Goal: Information Seeking & Learning: Learn about a topic

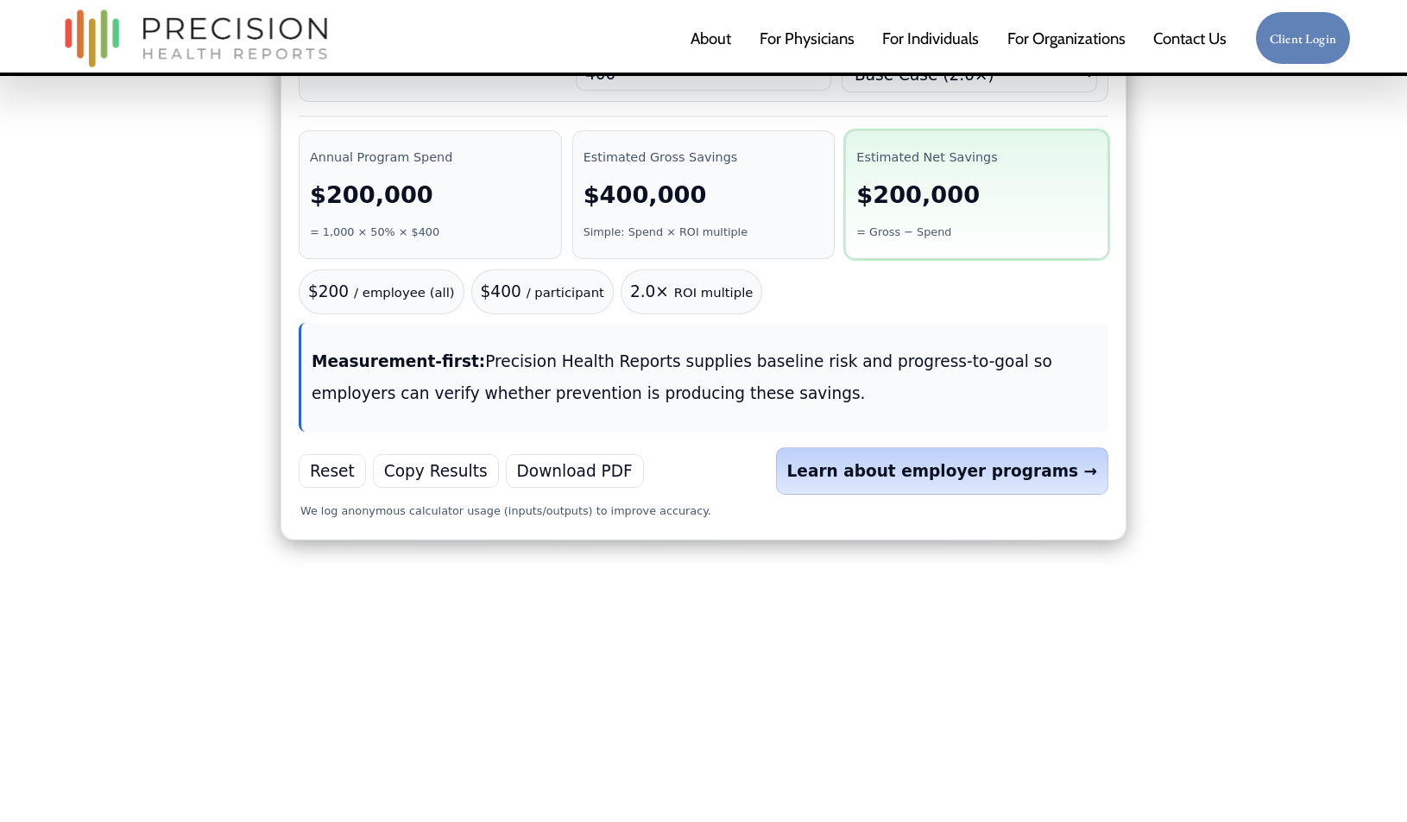
scroll to position [1158, 0]
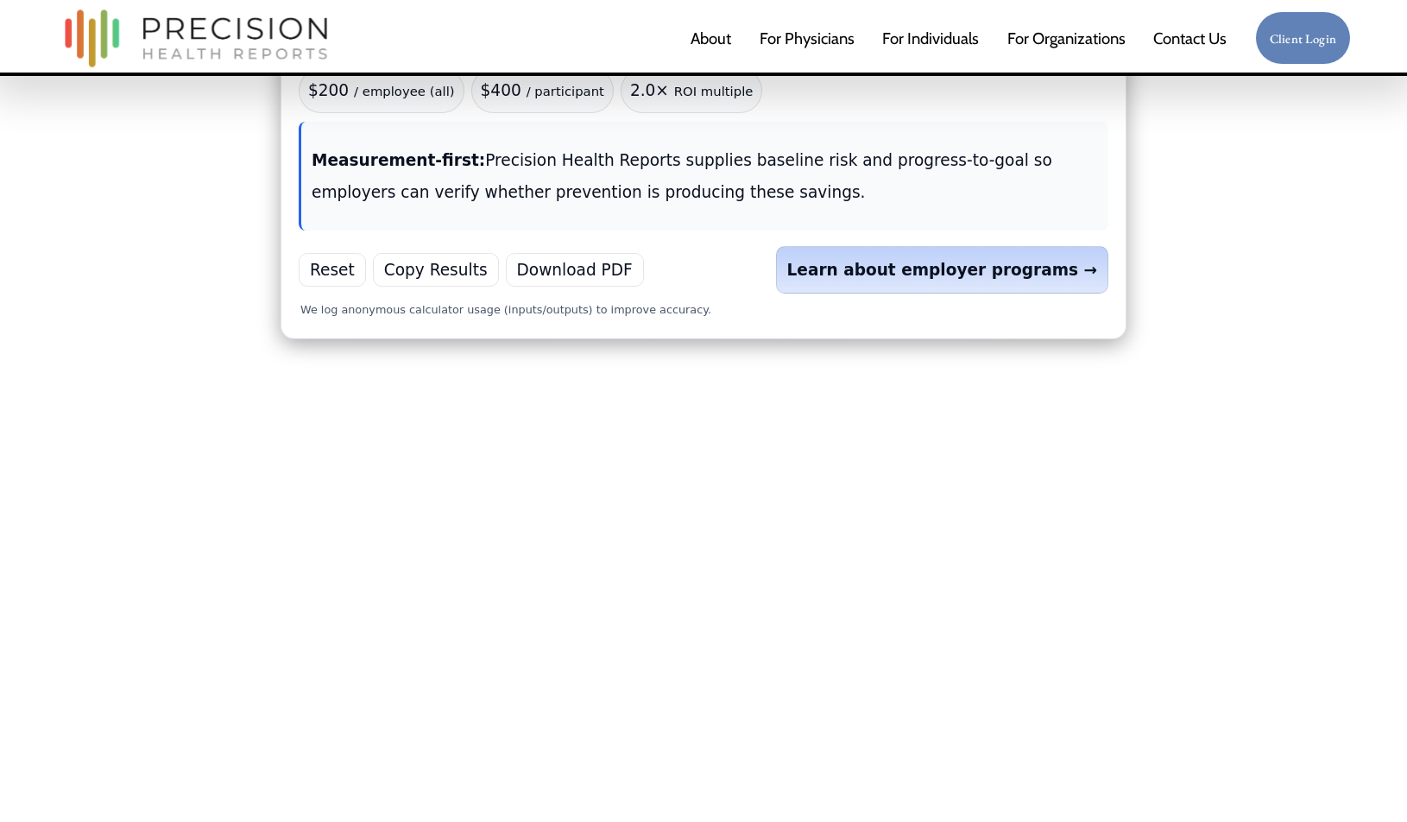
click at [449, 253] on button "Copy Results" at bounding box center [436, 270] width 126 height 34
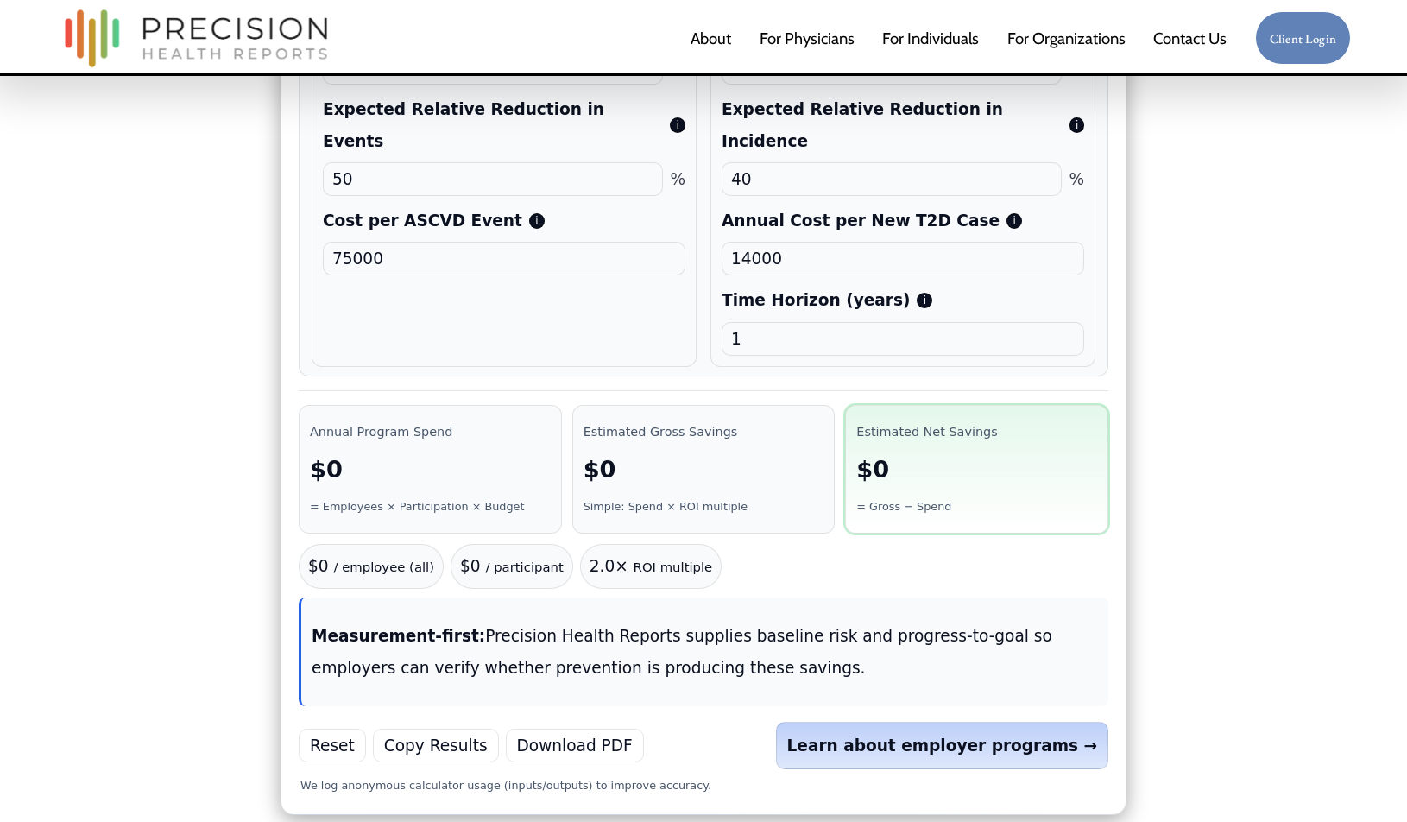
scroll to position [1226, 0]
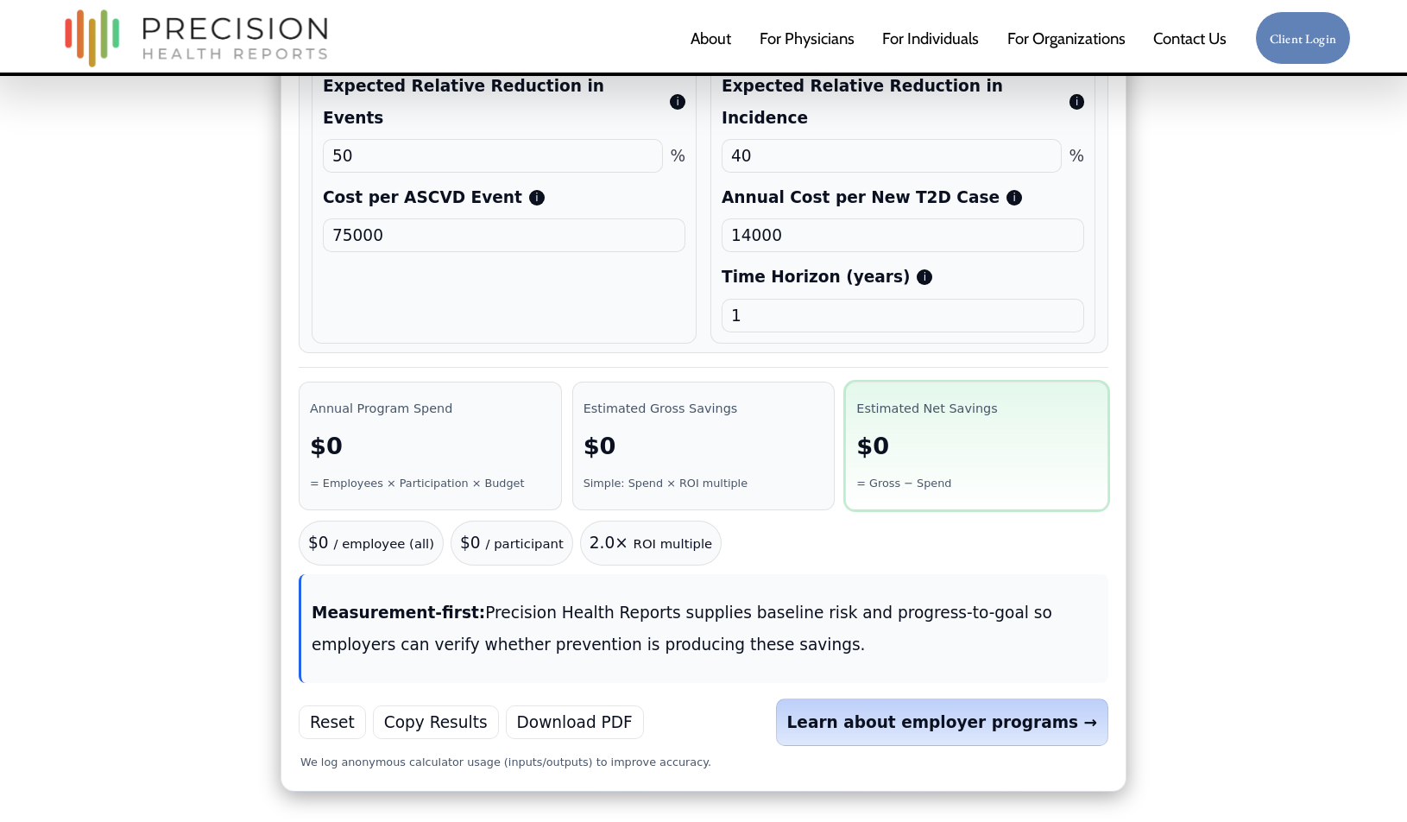
click at [424, 705] on button "Copy Results" at bounding box center [436, 722] width 126 height 34
click at [433, 705] on button "Copy Results" at bounding box center [436, 722] width 126 height 34
click at [592, 705] on button "Download PDF" at bounding box center [575, 722] width 138 height 34
click at [721, 698] on div "Reset Copy Results Download PDF Learn about employer programs →" at bounding box center [703, 721] width 809 height 47
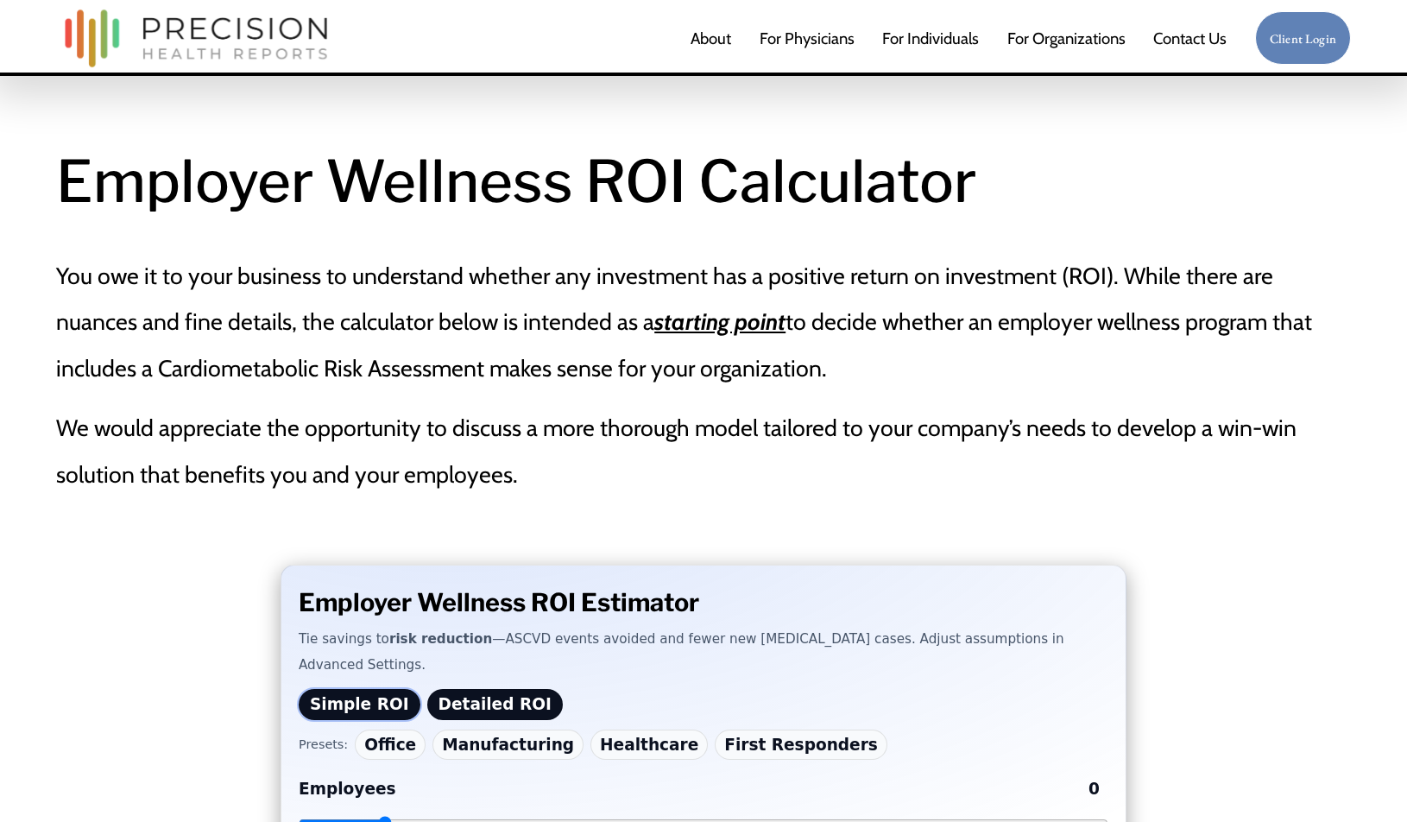
scroll to position [1226, 0]
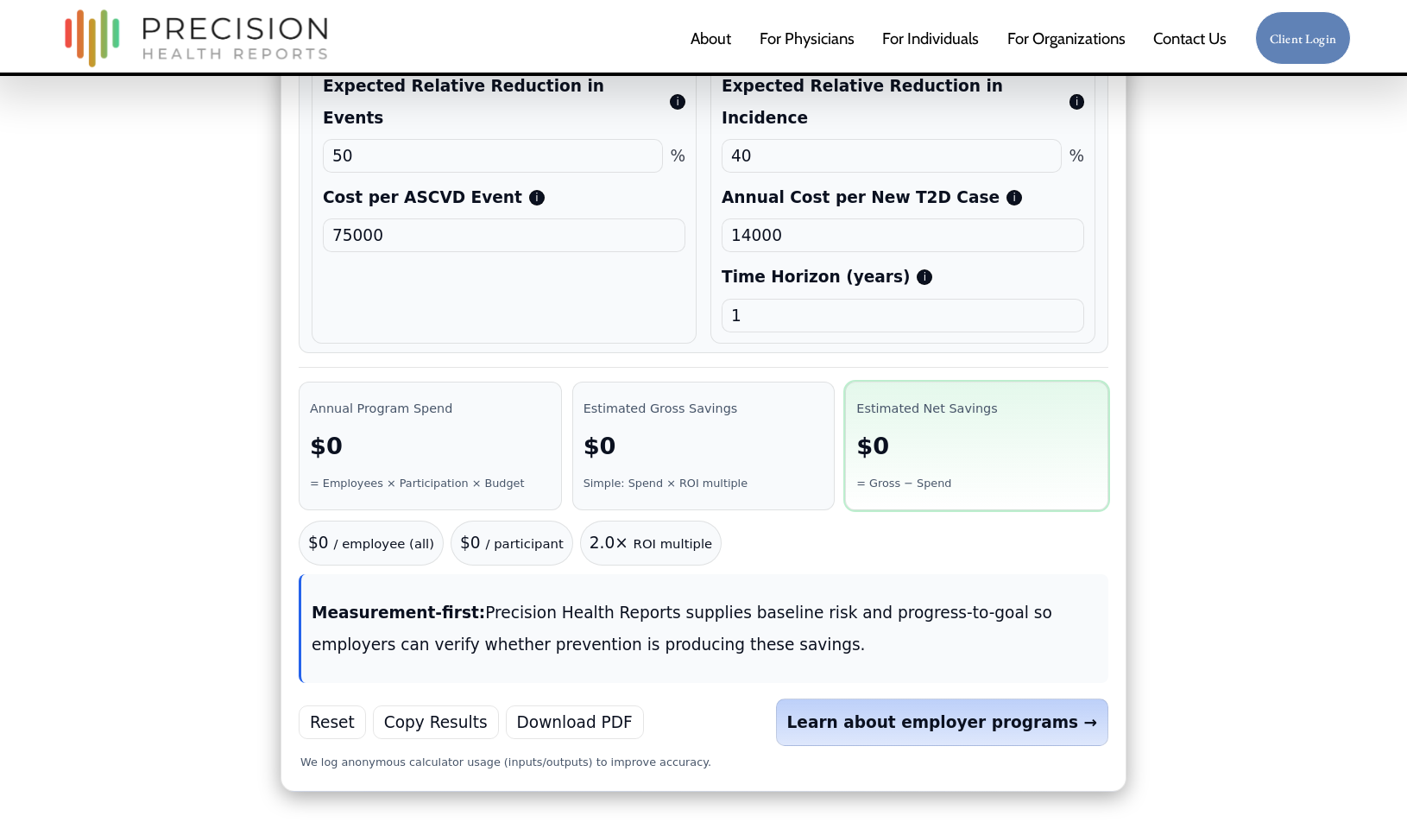
click at [433, 705] on button "Copy Results" at bounding box center [436, 722] width 126 height 34
click at [345, 705] on button "Reset" at bounding box center [332, 722] width 67 height 34
drag, startPoint x: 338, startPoint y: 666, endPoint x: 397, endPoint y: 664, distance: 58.7
click at [338, 705] on button "Reset" at bounding box center [332, 722] width 67 height 34
drag, startPoint x: 465, startPoint y: 663, endPoint x: 533, endPoint y: 663, distance: 68.2
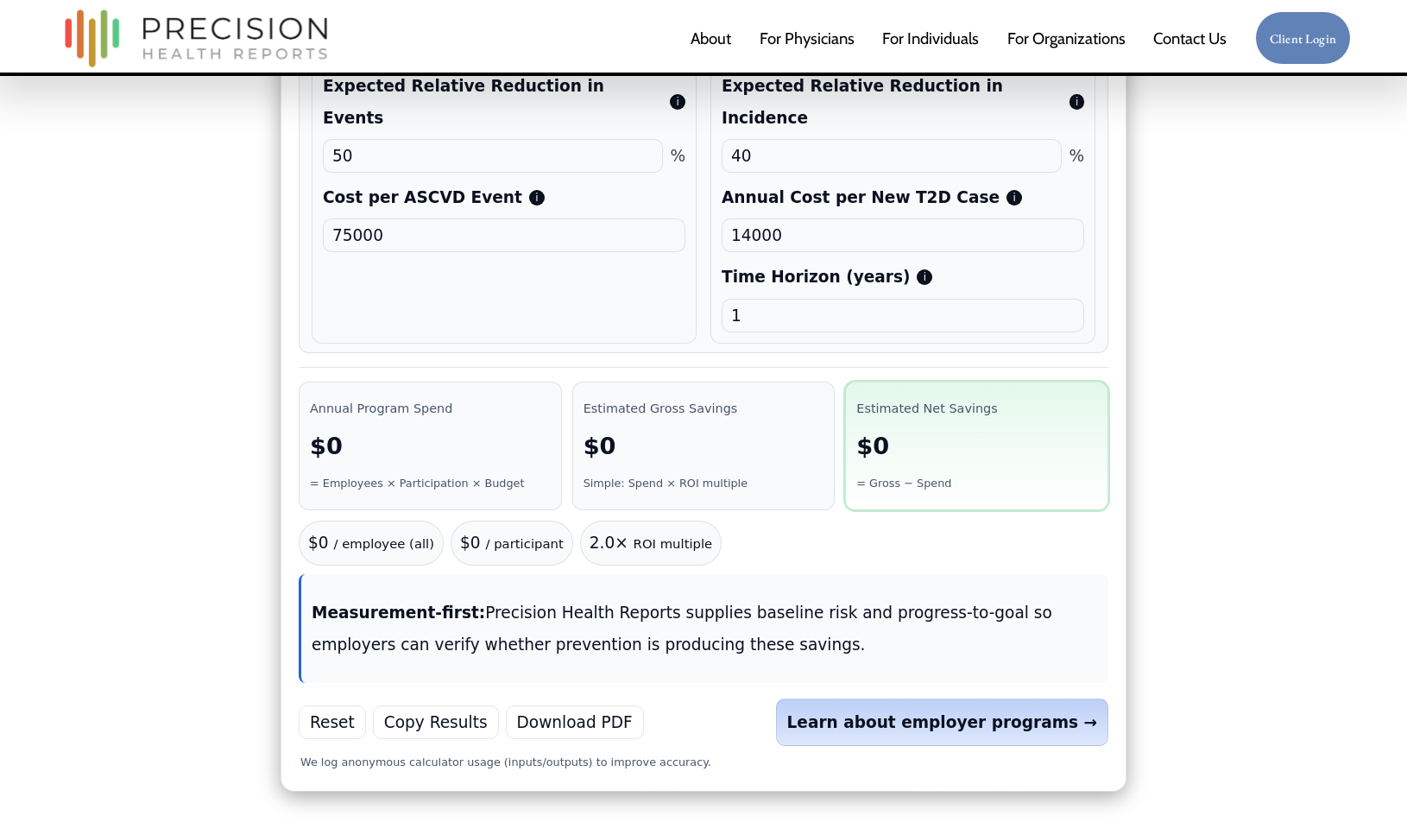
click at [465, 705] on button "Copy Results" at bounding box center [436, 722] width 126 height 34
drag, startPoint x: 536, startPoint y: 663, endPoint x: 650, endPoint y: 660, distance: 113.9
click at [536, 705] on button "Download PDF" at bounding box center [575, 722] width 138 height 34
click at [859, 698] on link "Learn about employer programs →" at bounding box center [942, 721] width 333 height 47
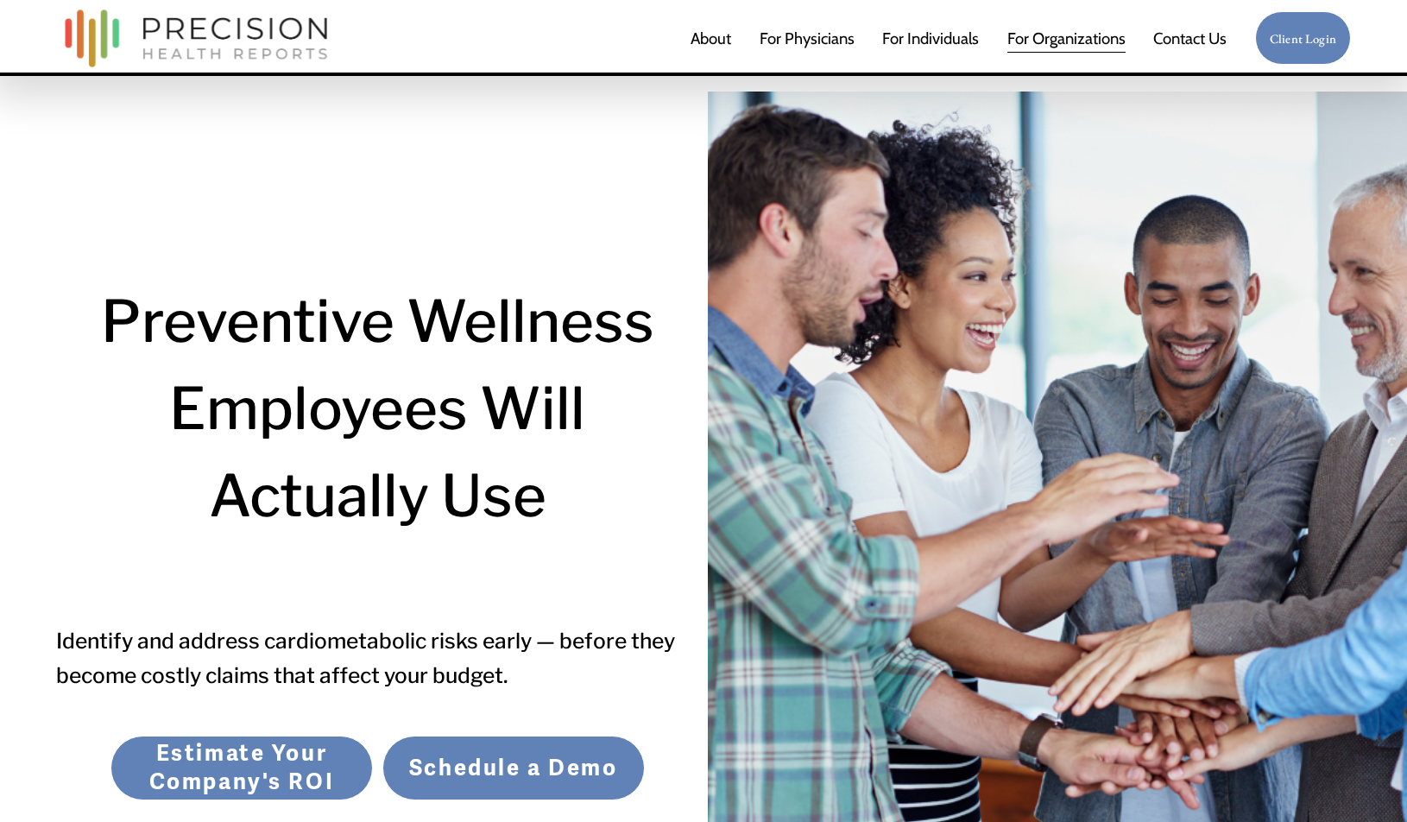
click at [262, 752] on link "Estimate Your Company's ROI" at bounding box center [241, 767] width 262 height 65
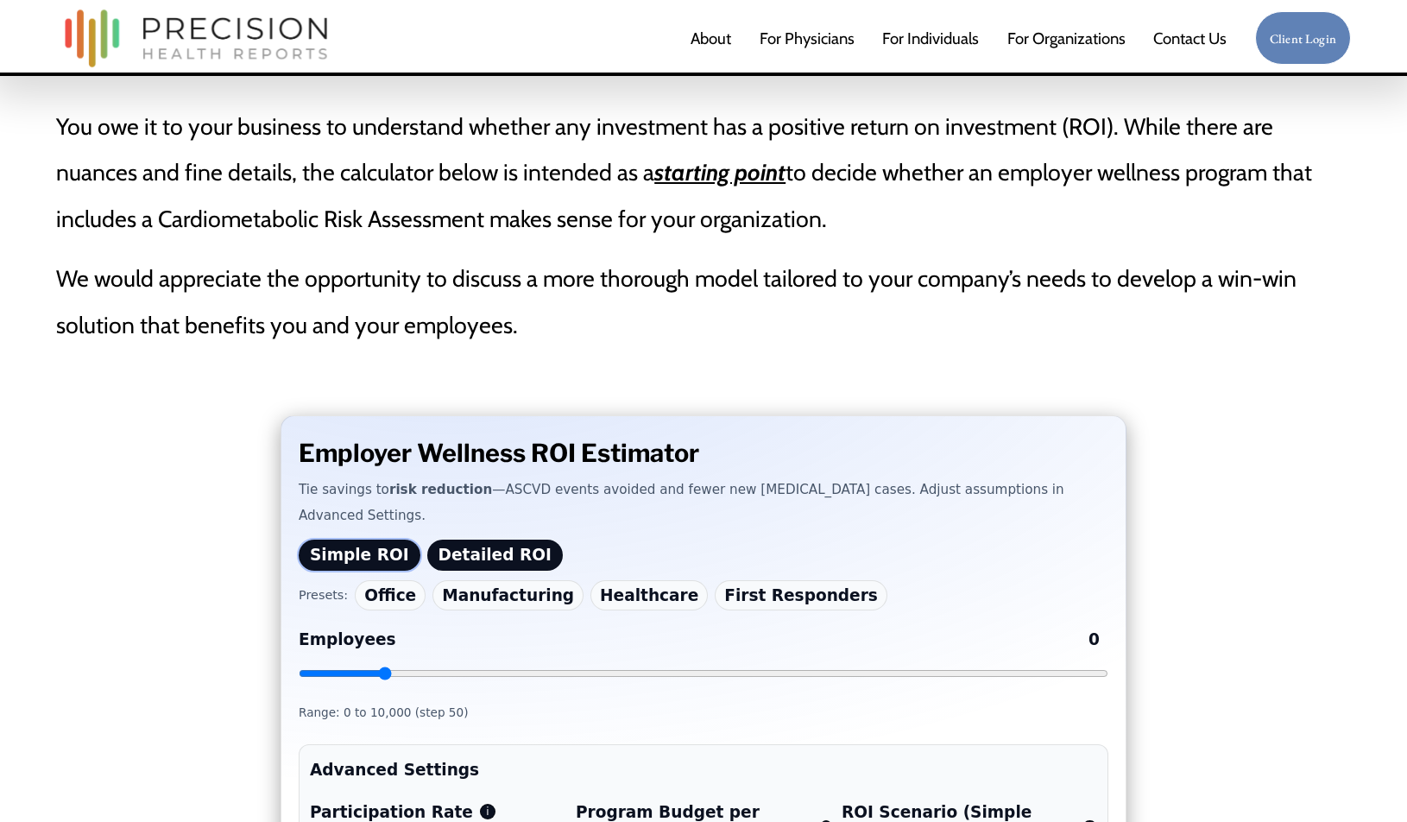
scroll to position [55, 0]
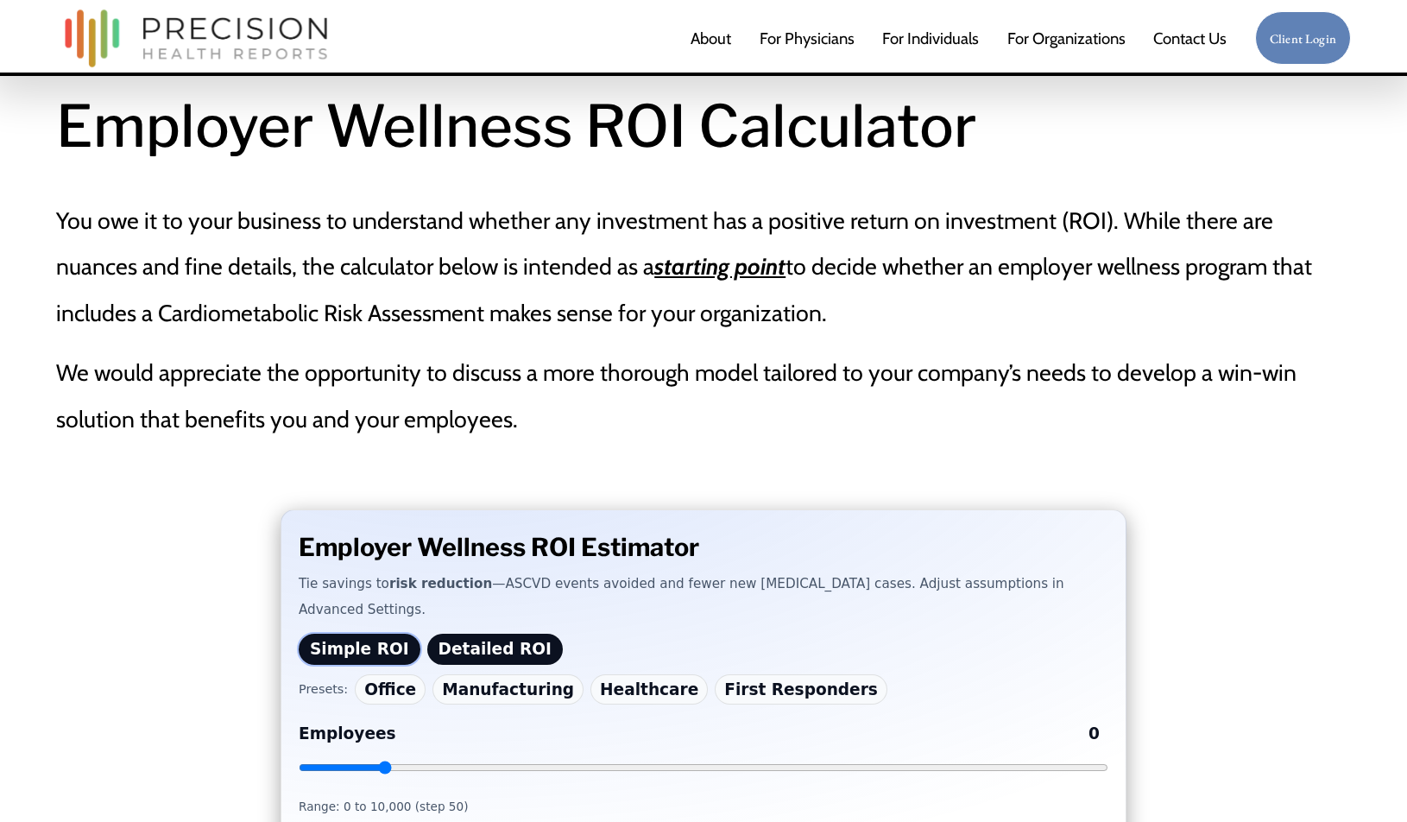
click at [484, 633] on button "Detailed ROI" at bounding box center [494, 649] width 135 height 32
click at [483, 674] on button "Manufacturing" at bounding box center [507, 689] width 151 height 30
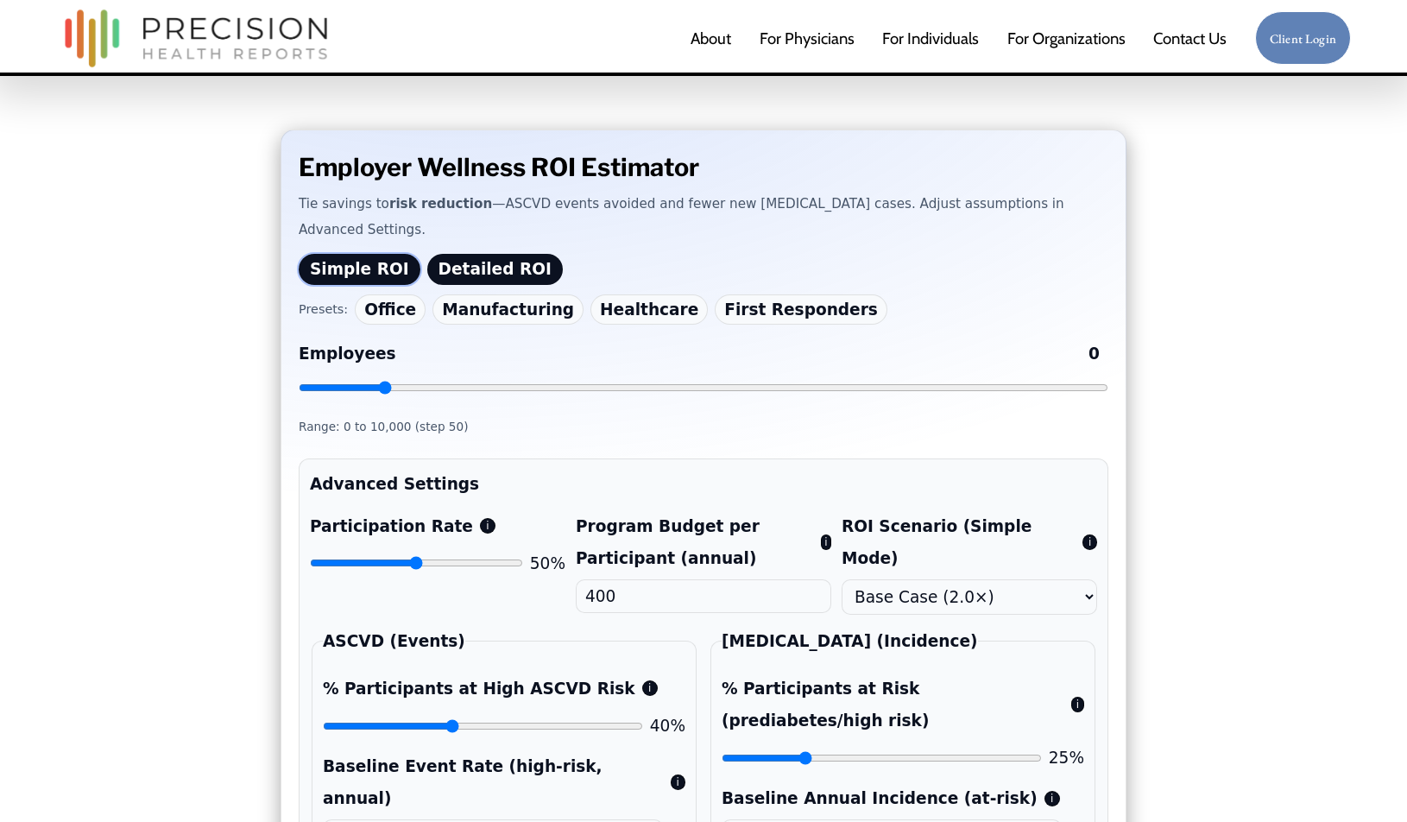
scroll to position [501, 0]
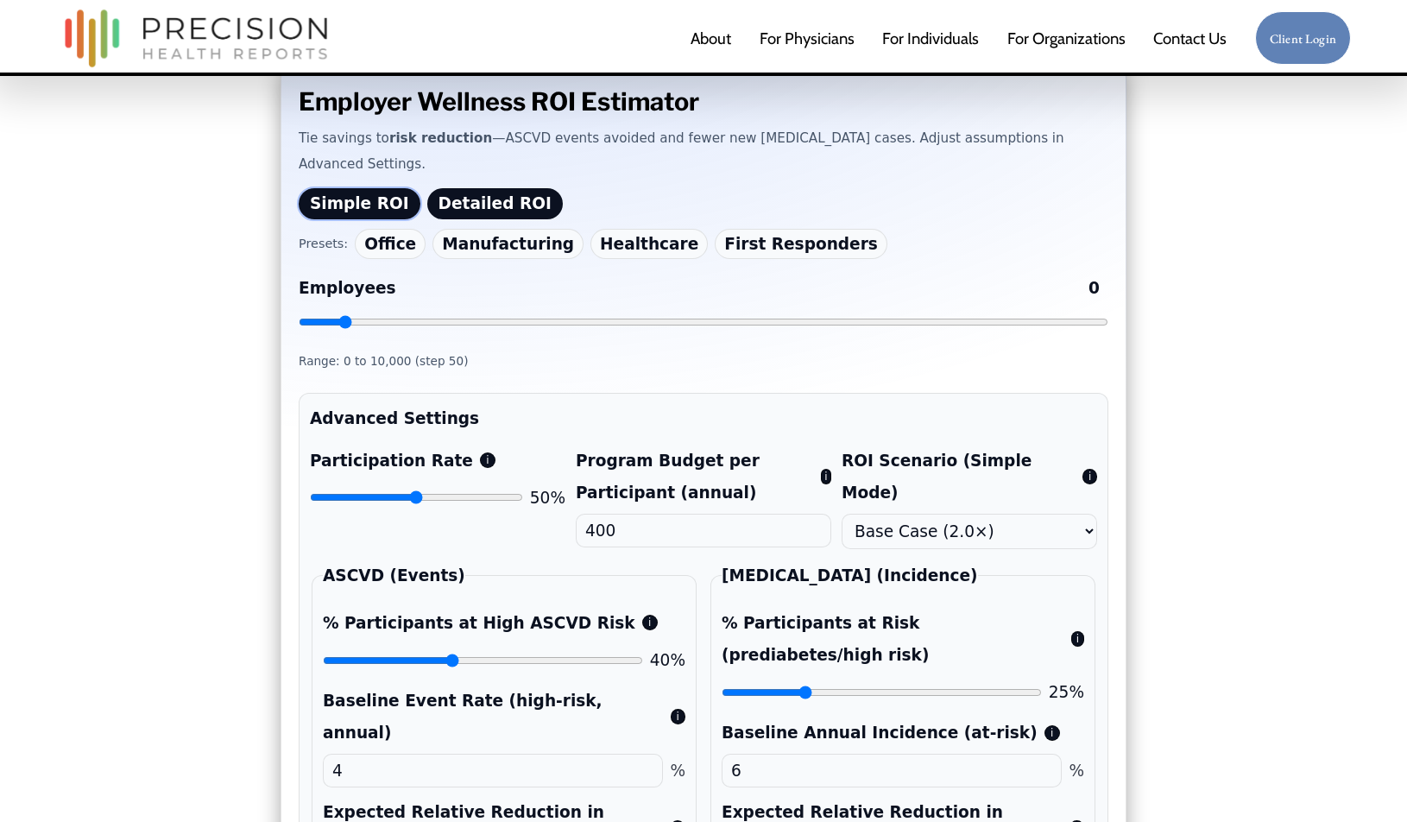
drag, startPoint x: 383, startPoint y: 290, endPoint x: 347, endPoint y: 290, distance: 36.2
click at [347, 315] on input "Employees 0" at bounding box center [703, 322] width 809 height 14
drag, startPoint x: 511, startPoint y: 291, endPoint x: 551, endPoint y: 292, distance: 39.7
type input "3100"
click at [551, 315] on input "Employees 0" at bounding box center [703, 322] width 809 height 14
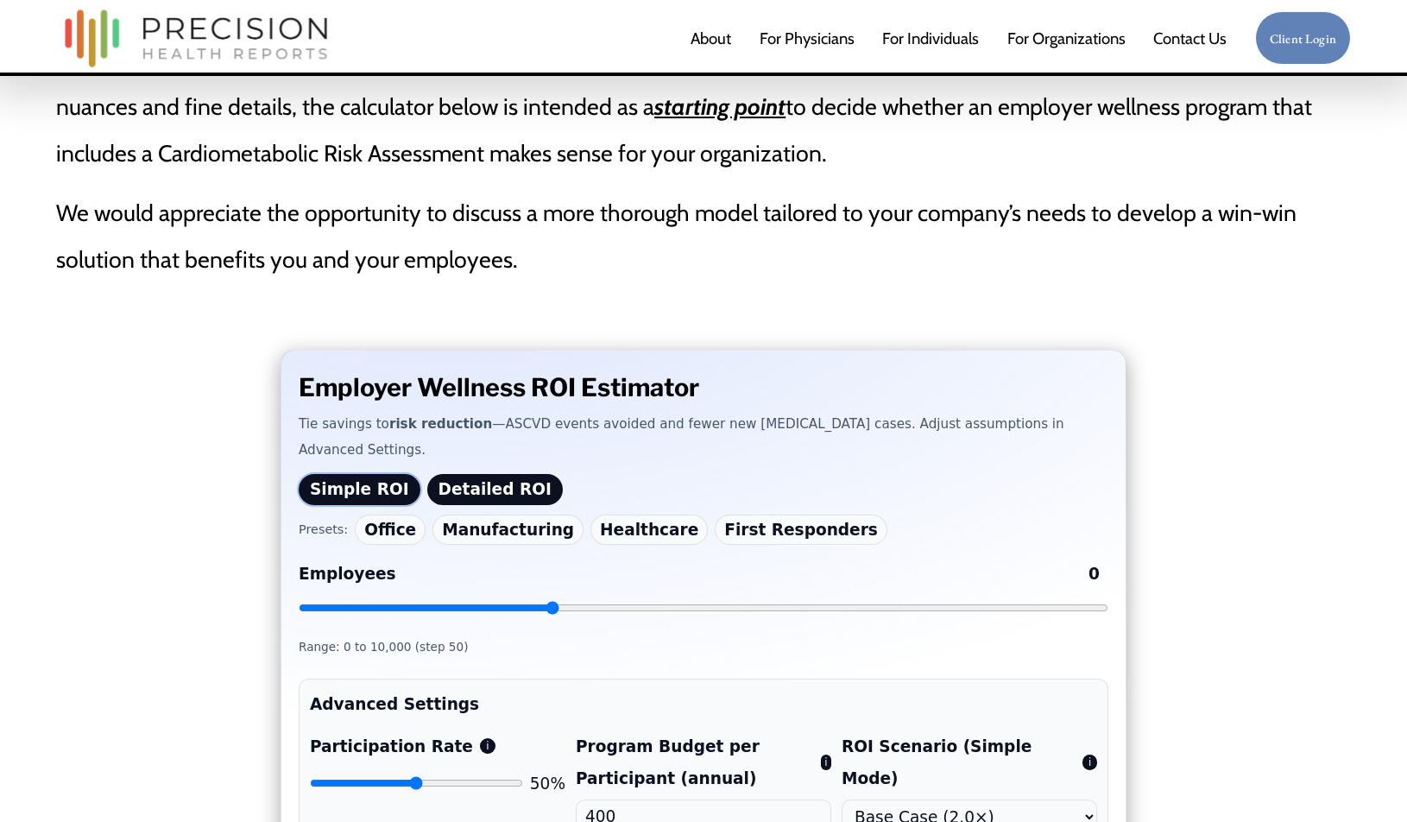
scroll to position [213, 0]
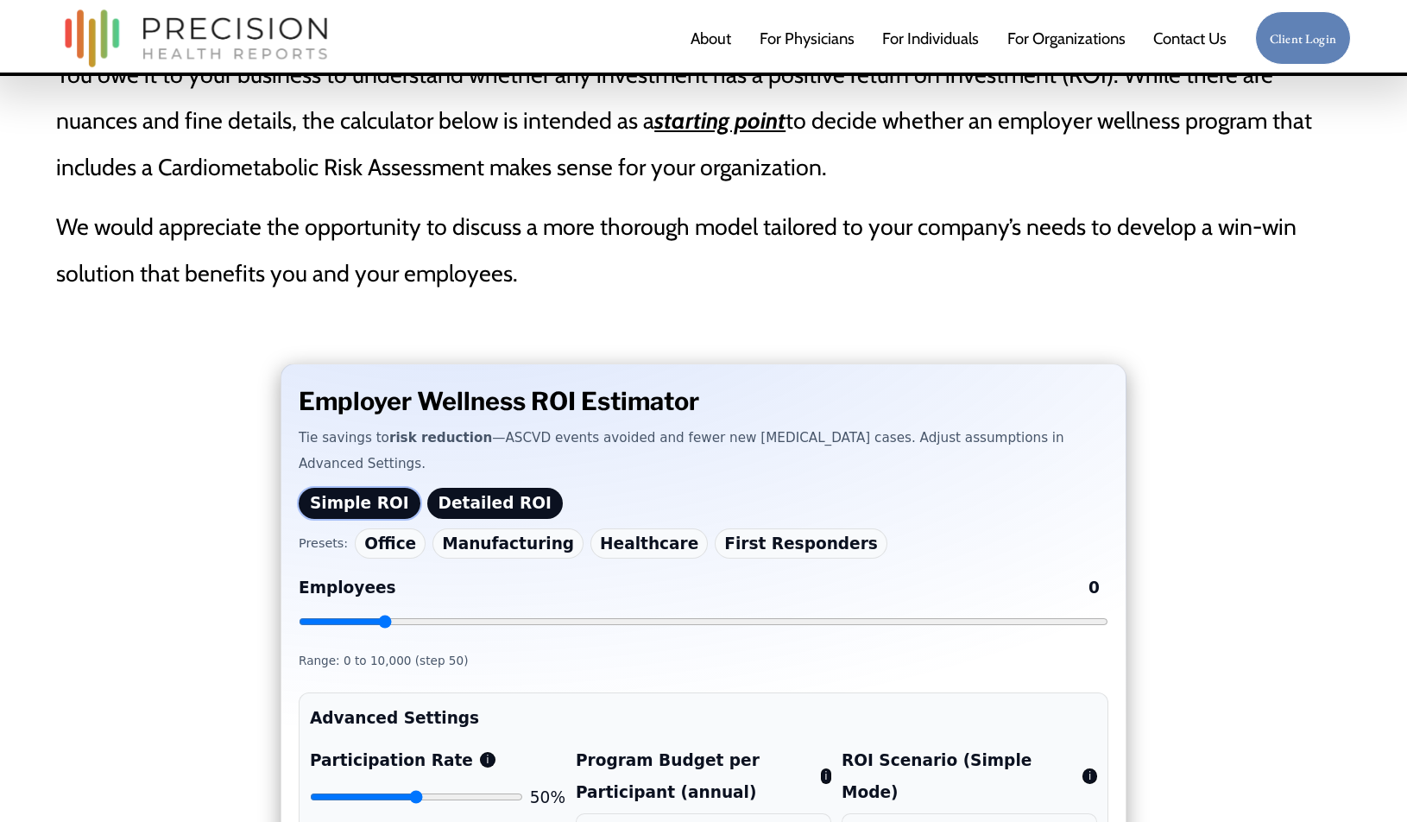
scroll to position [588, 0]
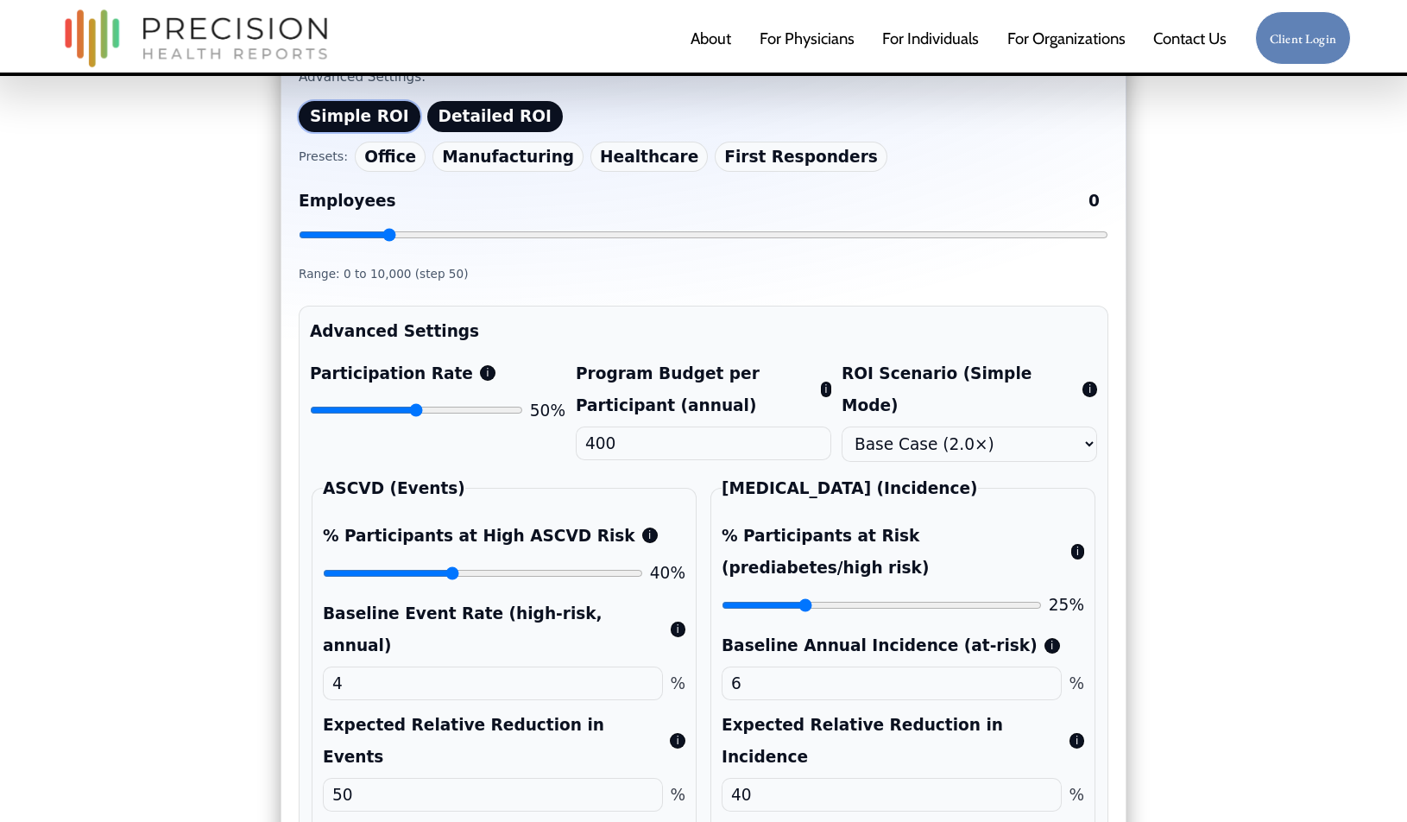
click at [387, 228] on input "Employees 0" at bounding box center [703, 235] width 809 height 14
drag, startPoint x: 386, startPoint y: 205, endPoint x: 668, endPoint y: 210, distance: 282.2
click at [668, 228] on input "Employees 0" at bounding box center [703, 235] width 809 height 14
click at [683, 228] on input "Employees 0" at bounding box center [703, 235] width 809 height 14
drag, startPoint x: 677, startPoint y: 206, endPoint x: 511, endPoint y: 205, distance: 166.5
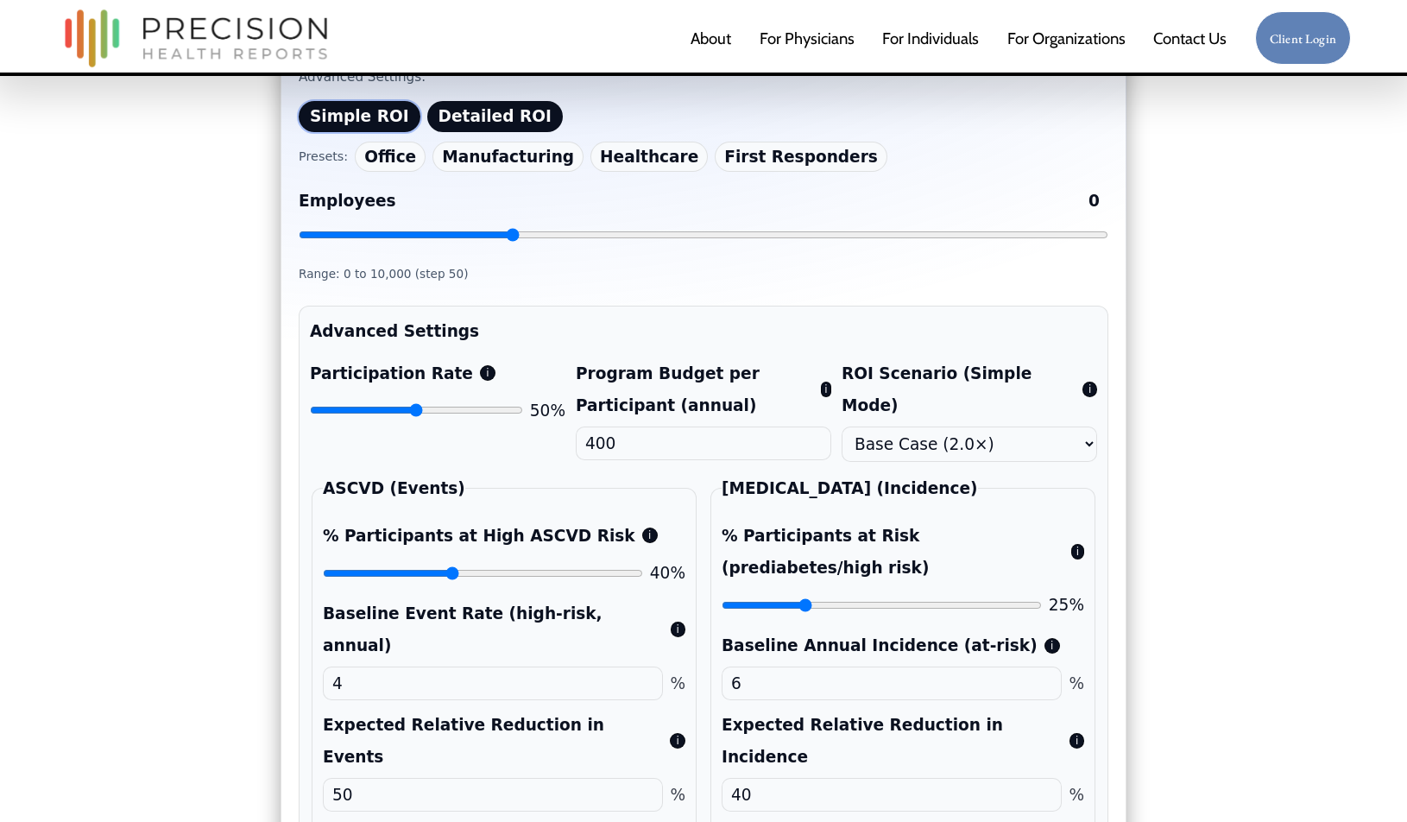
type input "2600"
click at [511, 228] on input "Employees 0" at bounding box center [703, 235] width 809 height 14
drag, startPoint x: 419, startPoint y: 381, endPoint x: 476, endPoint y: 382, distance: 57.0
type input "79"
click at [476, 403] on input "Participation Rate i" at bounding box center [416, 410] width 213 height 14
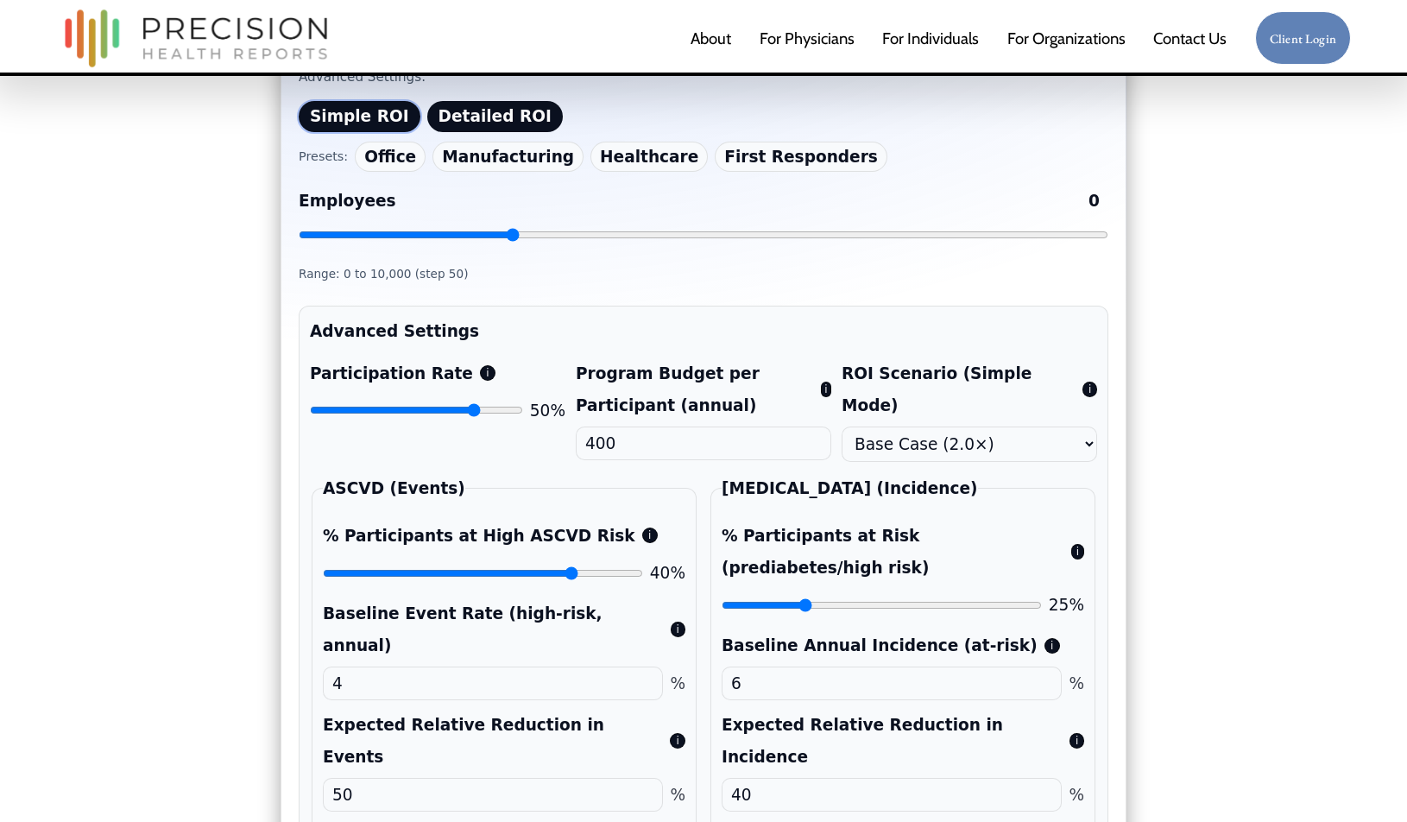
drag, startPoint x: 454, startPoint y: 536, endPoint x: 571, endPoint y: 542, distance: 117.5
click at [571, 566] on input "% Participants at High ASCVD Risk i" at bounding box center [483, 573] width 320 height 14
drag, startPoint x: 572, startPoint y: 542, endPoint x: 419, endPoint y: 541, distance: 153.6
type input "29"
click at [419, 566] on input "% Participants at High ASCVD Risk i" at bounding box center [483, 573] width 320 height 14
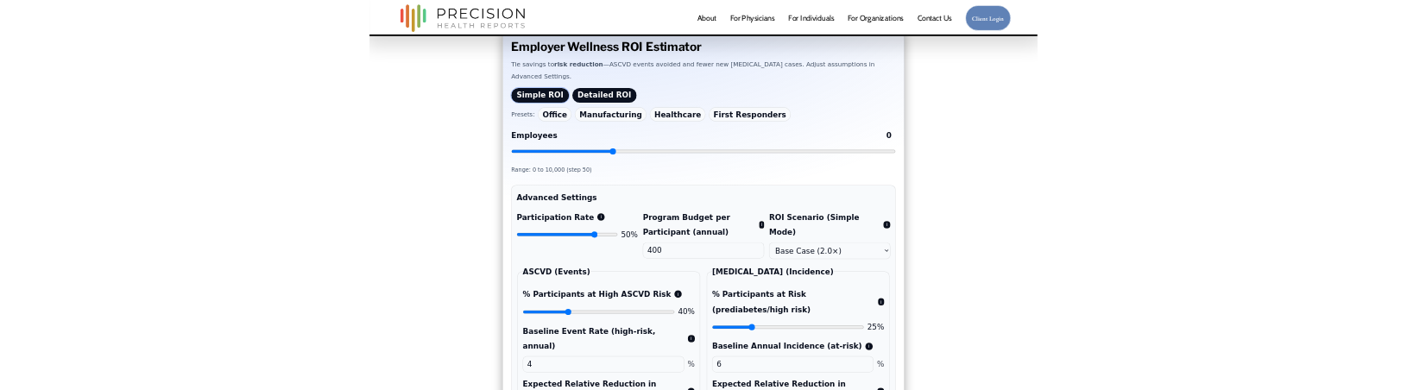
scroll to position [504, 0]
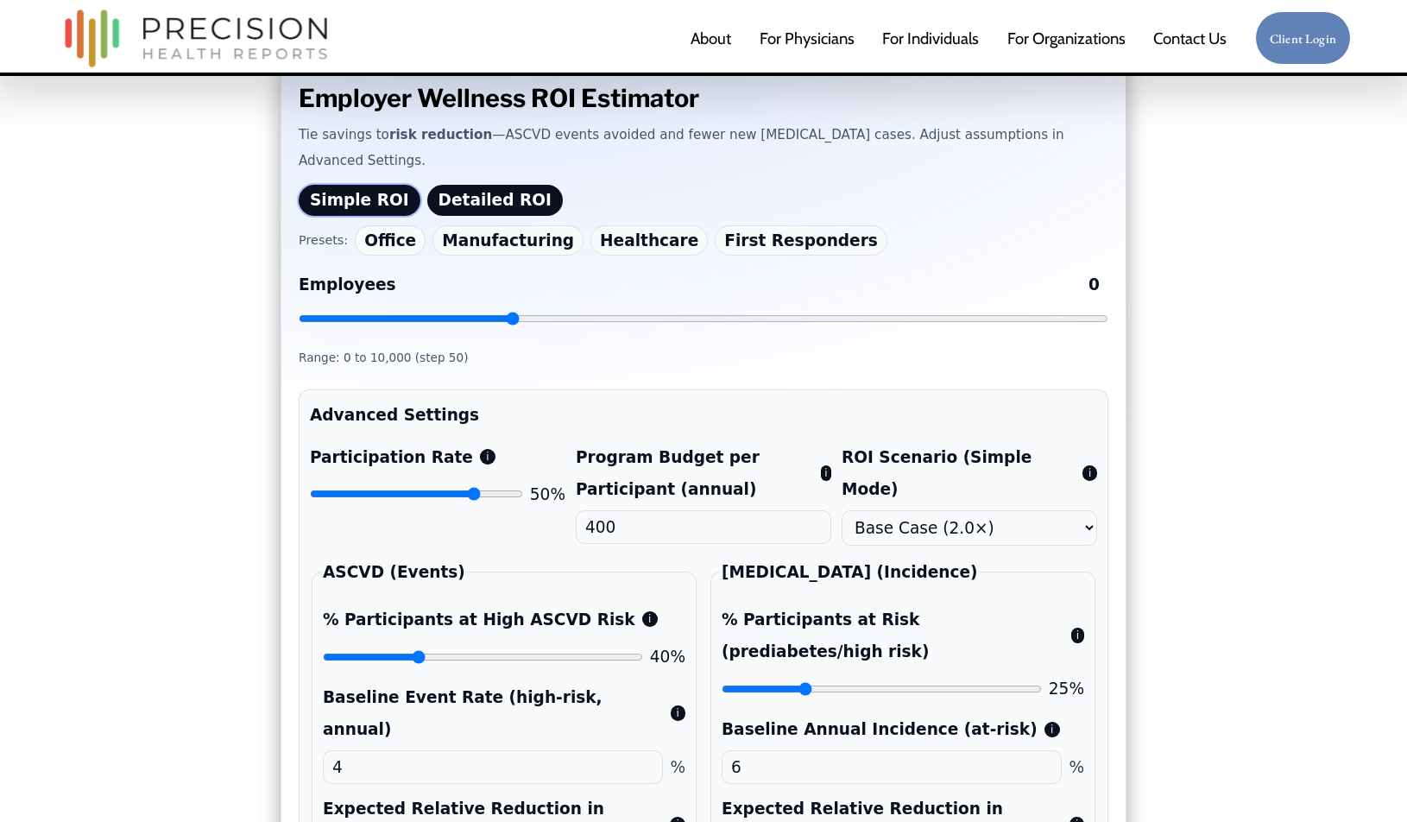
click at [220, 316] on div "Employer Wellness ROI Estimator Tie savings to risk reduction —ASCVD events avo…" at bounding box center [703, 787] width 1294 height 1494
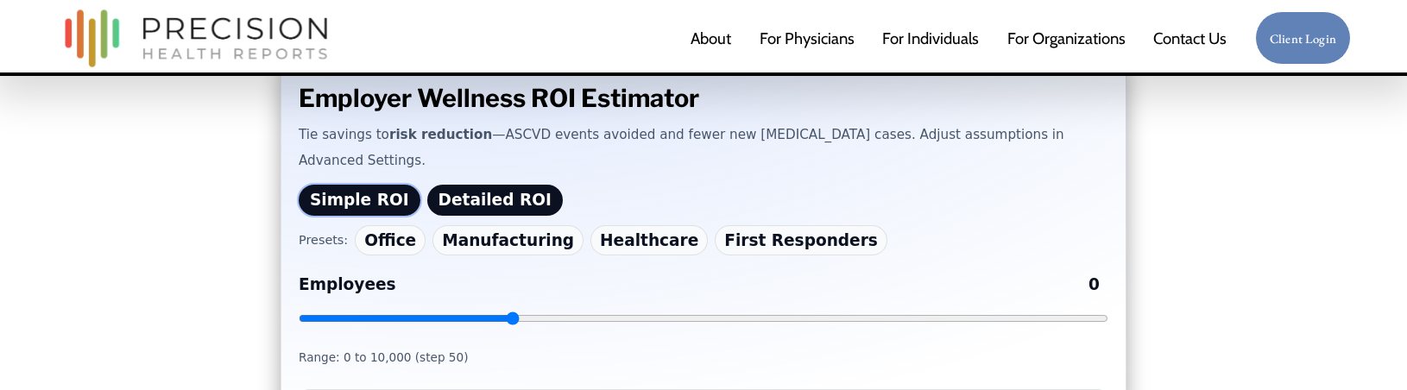
drag, startPoint x: 570, startPoint y: 265, endPoint x: 545, endPoint y: 269, distance: 25.4
click at [566, 267] on label "Employees 0" at bounding box center [703, 284] width 809 height 39
click at [566, 312] on input "Employees 0" at bounding box center [703, 319] width 809 height 14
drag, startPoint x: 513, startPoint y: 285, endPoint x: 606, endPoint y: 285, distance: 93.2
type input "3750"
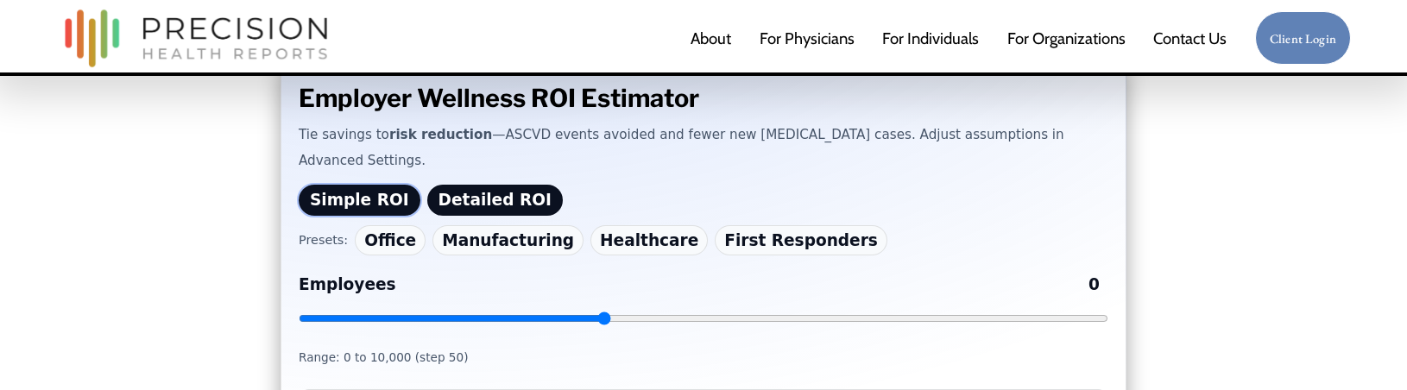
click at [606, 312] on input "Employees 0" at bounding box center [703, 319] width 809 height 14
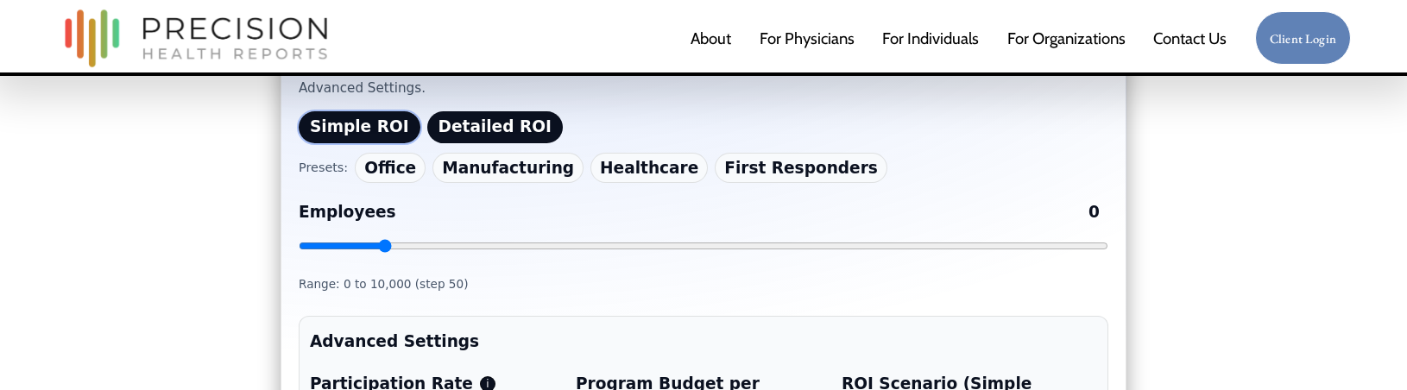
scroll to position [633, 0]
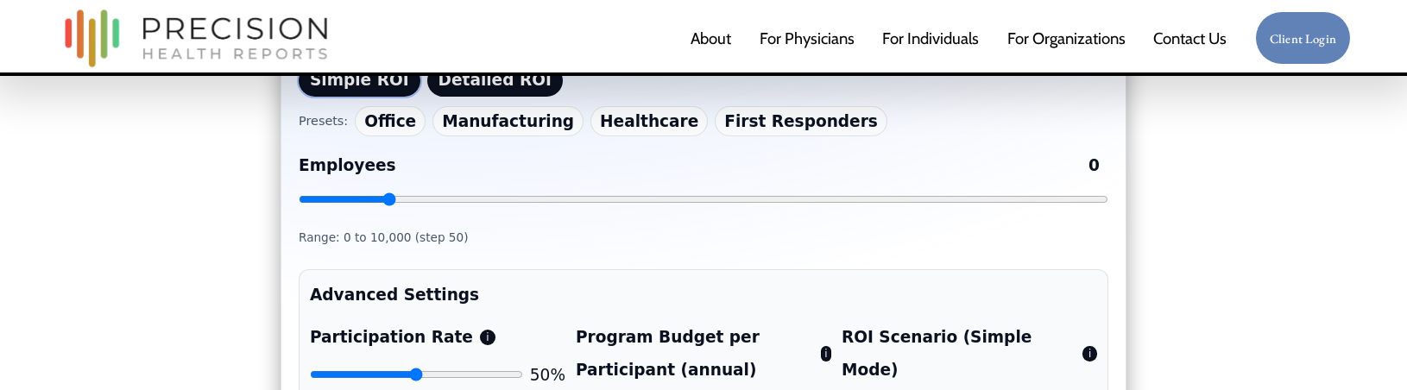
click at [390, 192] on input "Employees 0" at bounding box center [703, 199] width 809 height 14
drag, startPoint x: 385, startPoint y: 171, endPoint x: 593, endPoint y: 173, distance: 208.0
click at [593, 192] on input "Employees 0" at bounding box center [703, 199] width 809 height 14
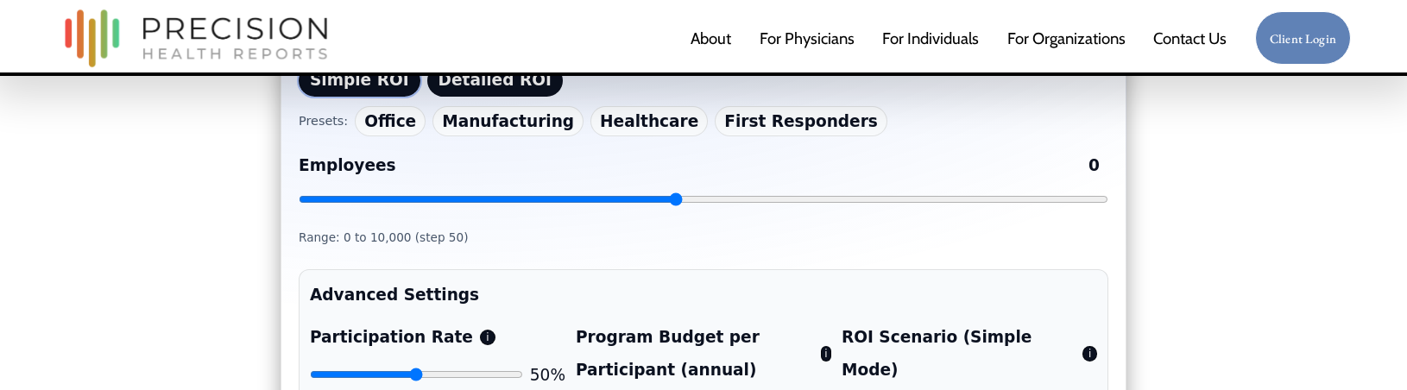
drag, startPoint x: 620, startPoint y: 173, endPoint x: 674, endPoint y: 174, distance: 53.5
type input "4650"
click at [674, 192] on input "Employees 0" at bounding box center [703, 199] width 809 height 14
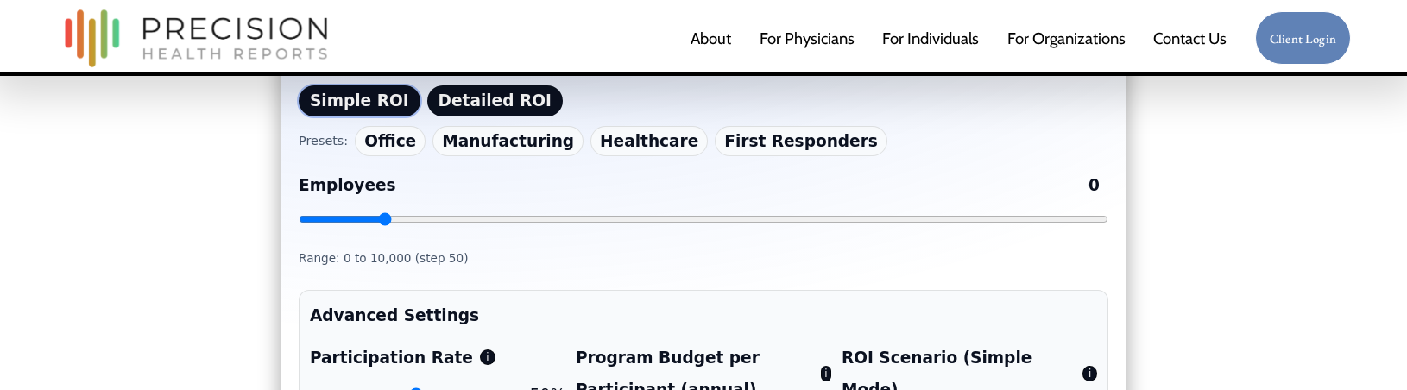
scroll to position [601, 0]
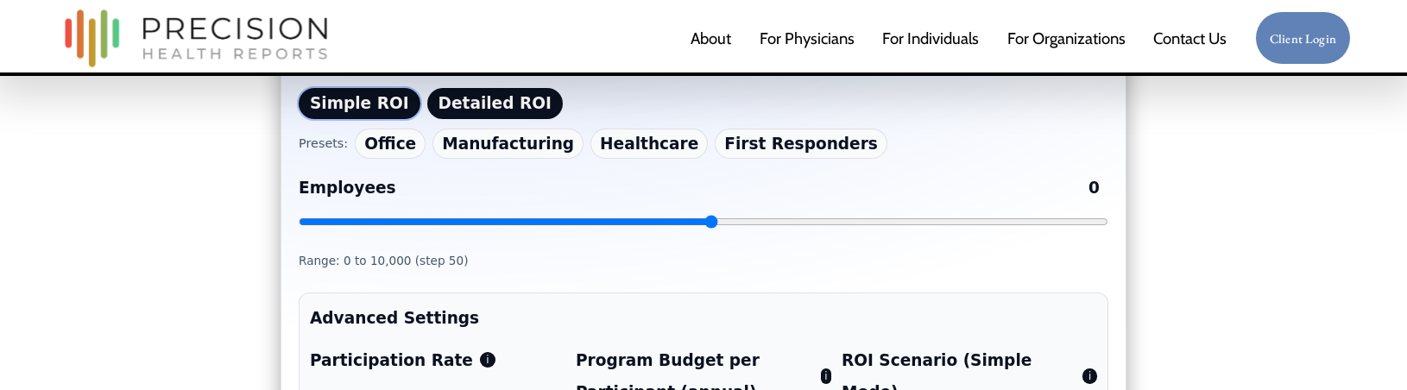
drag, startPoint x: 387, startPoint y: 190, endPoint x: 716, endPoint y: 191, distance: 329.6
click at [713, 215] on input "Employees 0" at bounding box center [703, 222] width 809 height 14
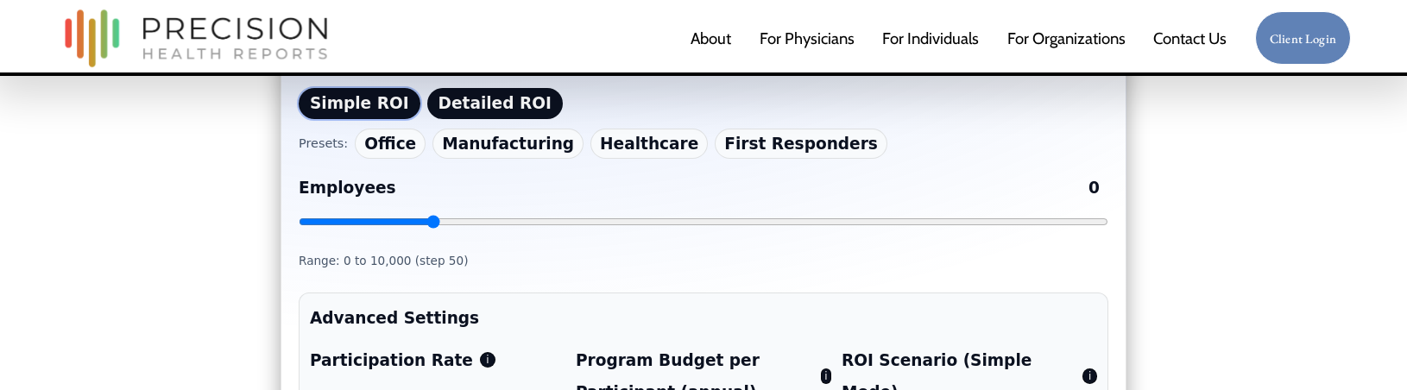
drag, startPoint x: 716, startPoint y: 191, endPoint x: 432, endPoint y: 186, distance: 284.0
type input "1600"
click at [432, 215] on input "Employees 0" at bounding box center [703, 222] width 809 height 14
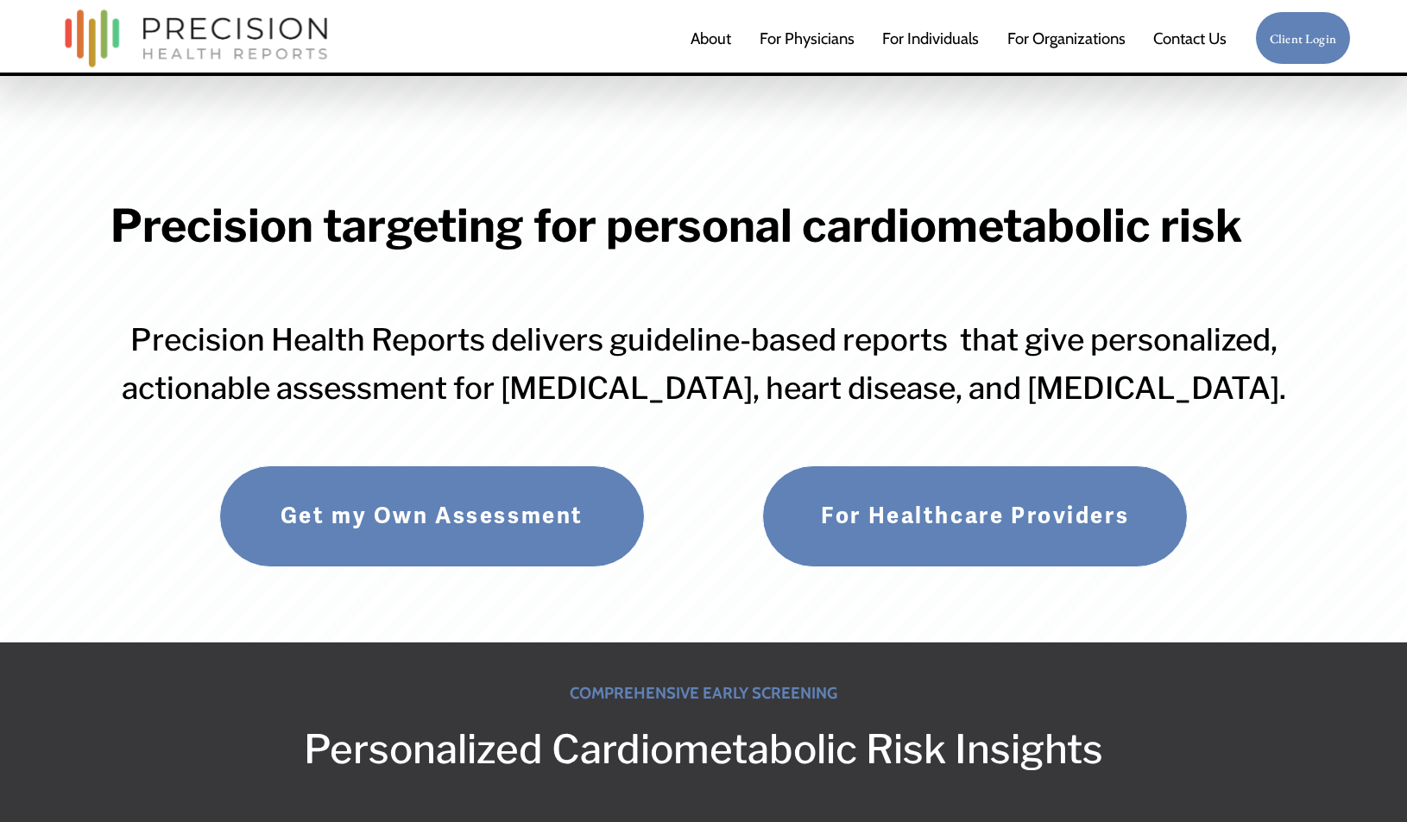
click at [0, 0] on span "For Employers" at bounding box center [0, 0] width 0 height 0
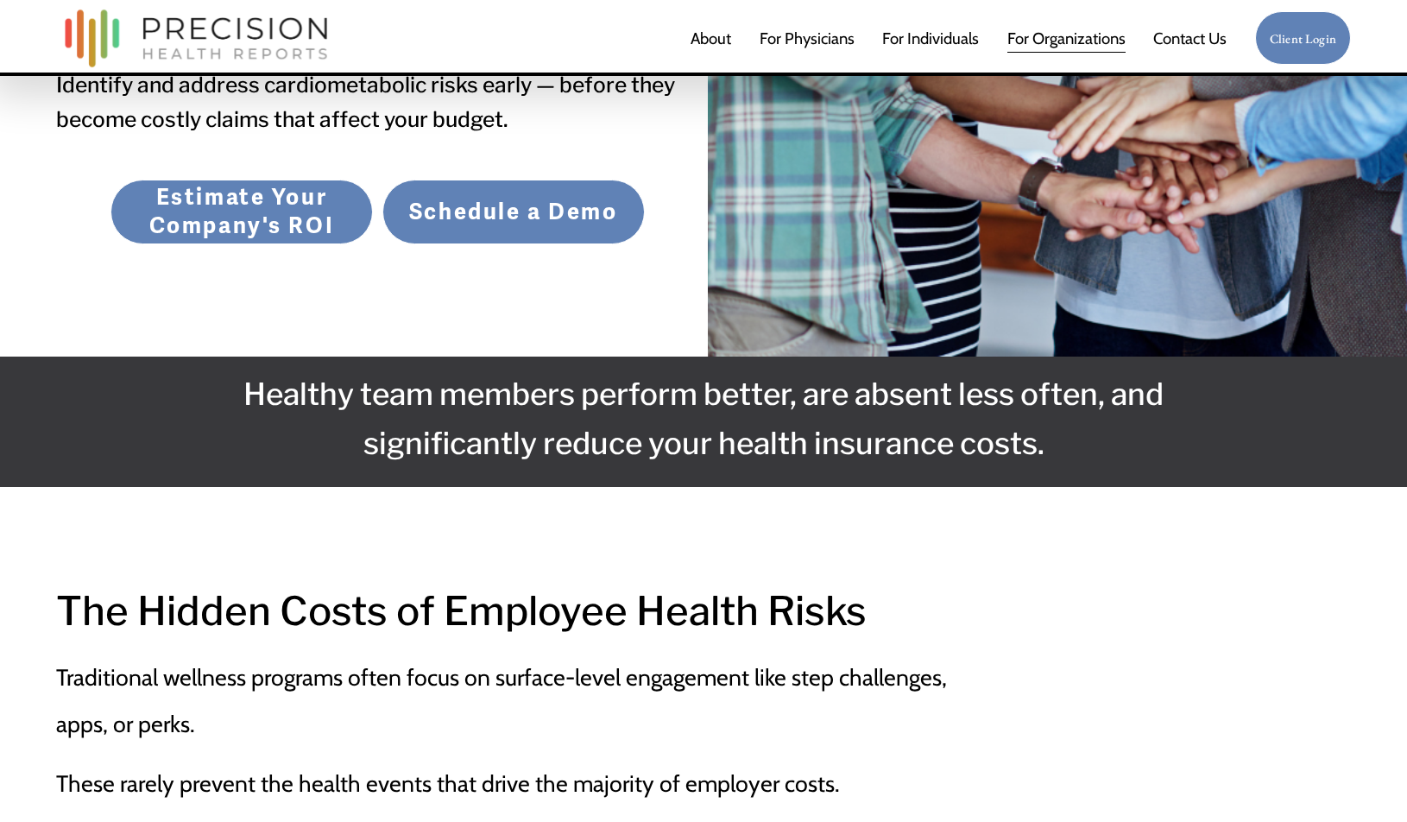
scroll to position [576, 0]
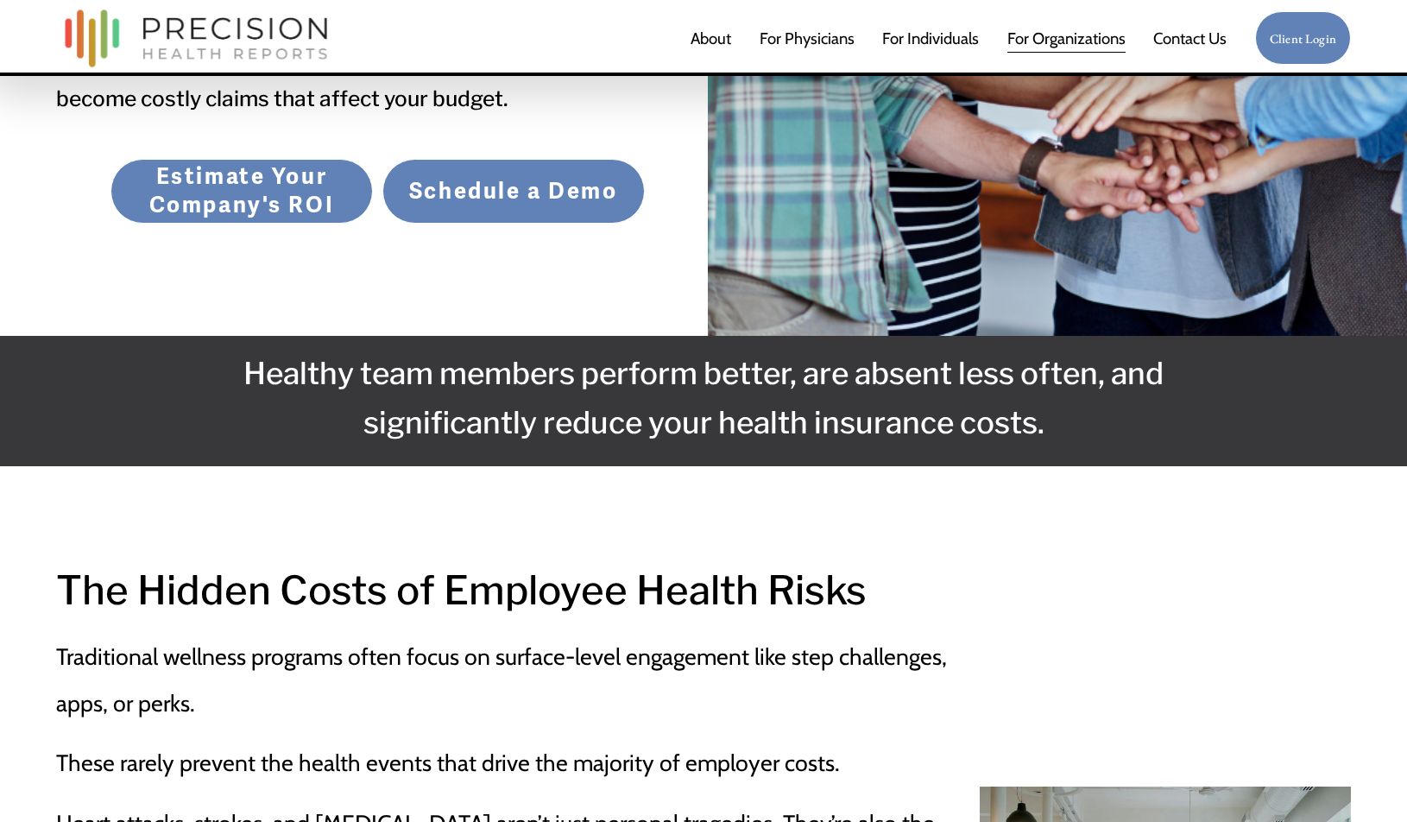
click at [236, 164] on link "Estimate Your Company's ROI" at bounding box center [241, 191] width 262 height 65
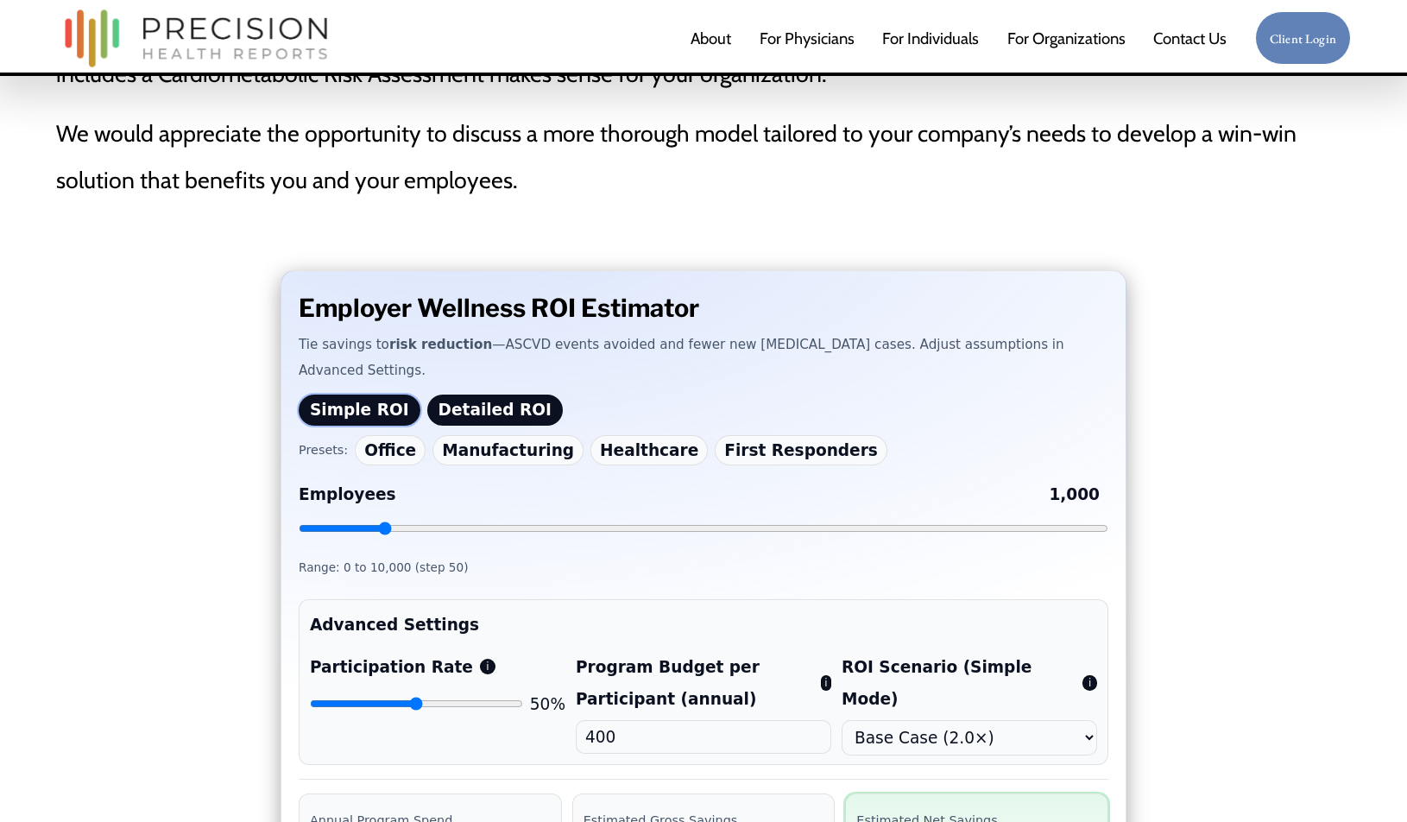
scroll to position [381, 0]
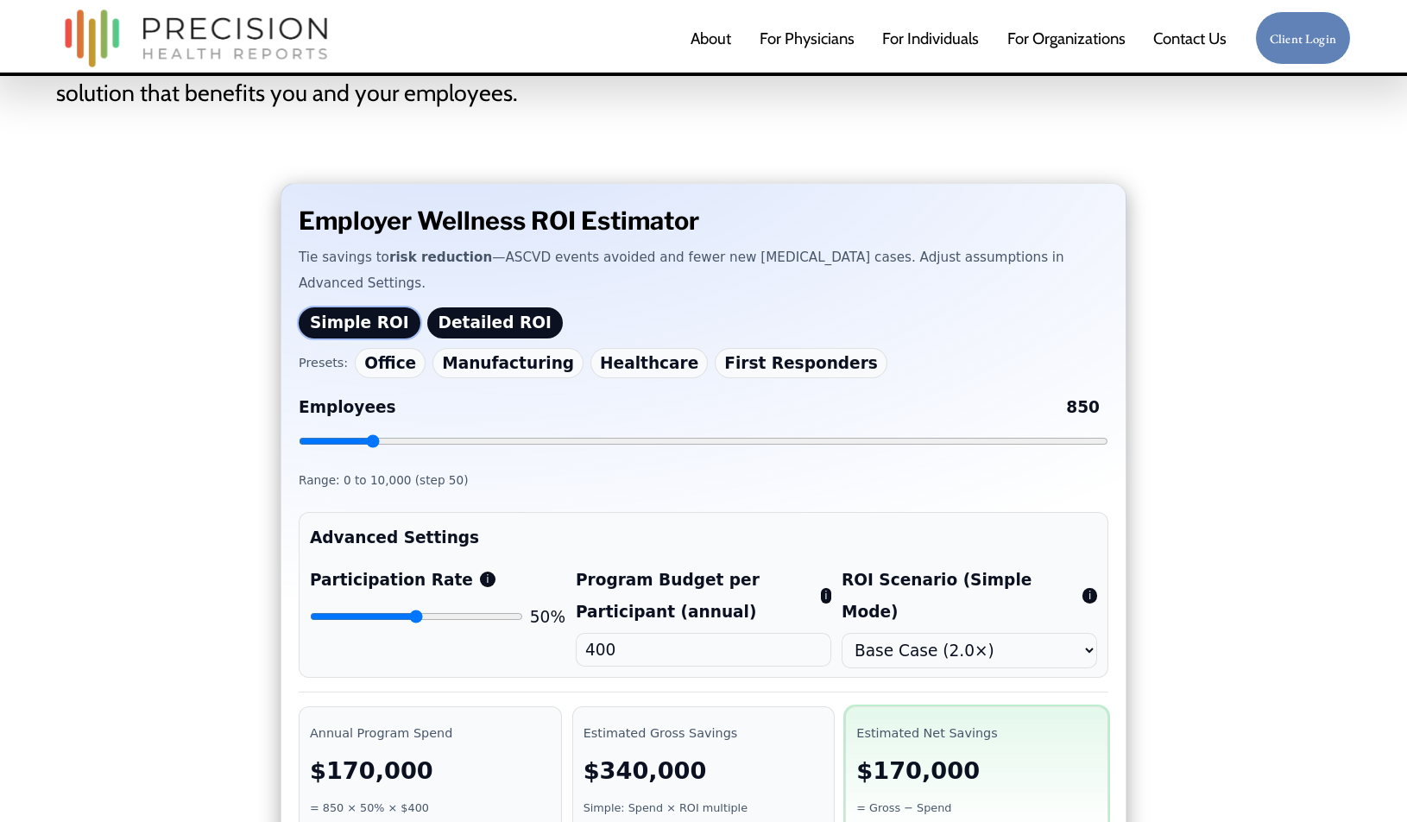
drag, startPoint x: 386, startPoint y: 406, endPoint x: 373, endPoint y: 411, distance: 13.9
type input "850"
click at [373, 434] on input "Employees 850" at bounding box center [703, 441] width 809 height 14
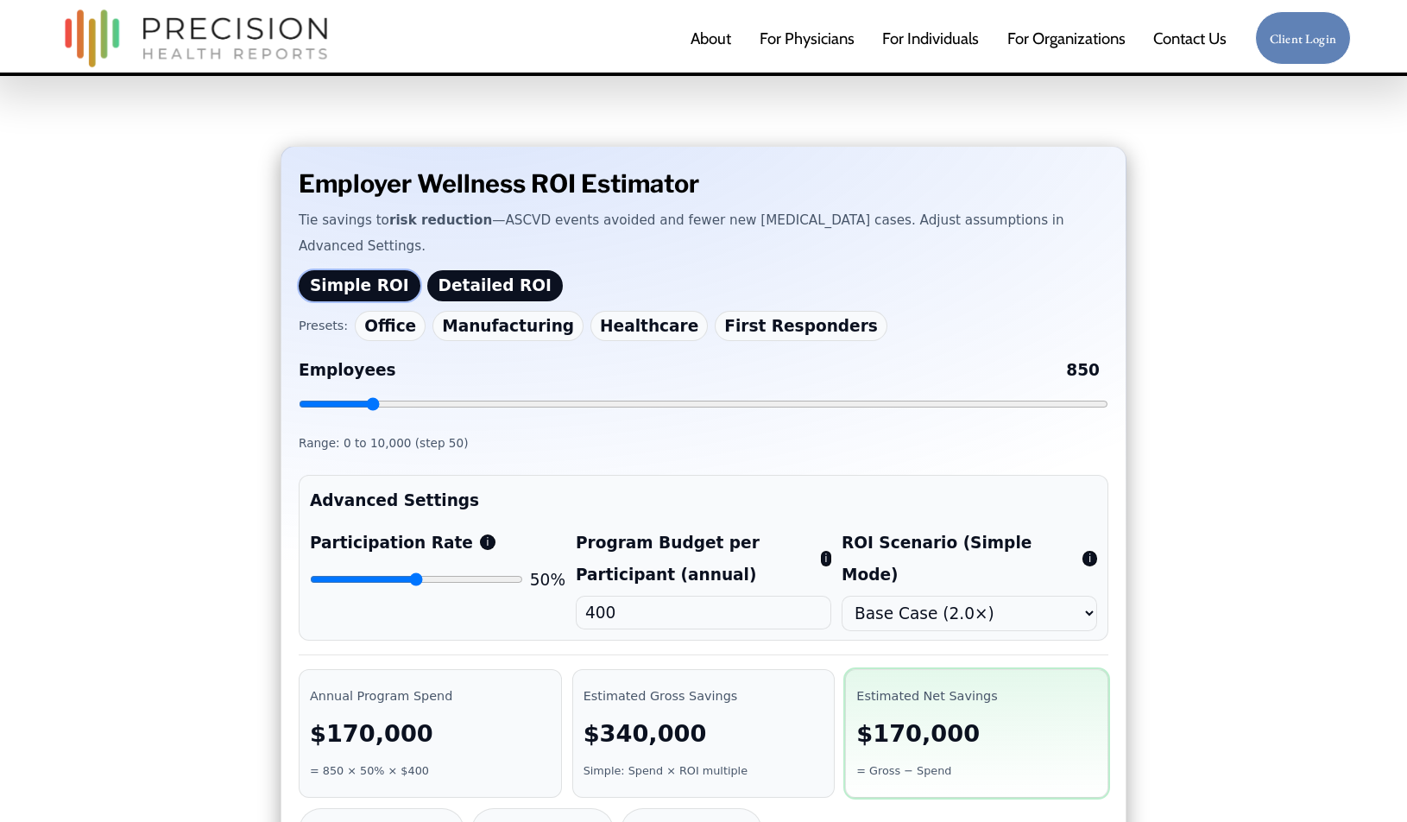
scroll to position [425, 0]
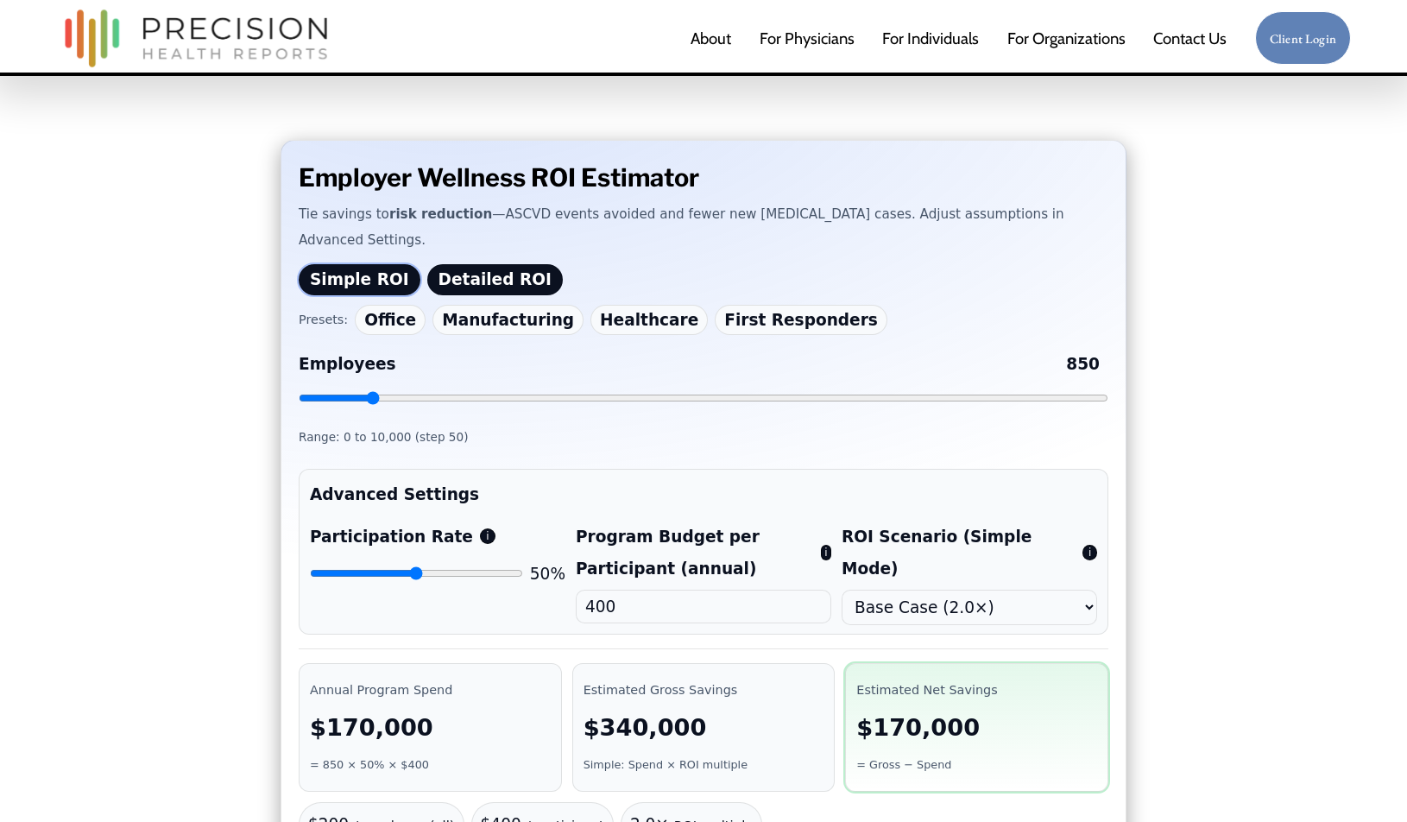
click at [471, 264] on button "Detailed ROI" at bounding box center [494, 280] width 135 height 32
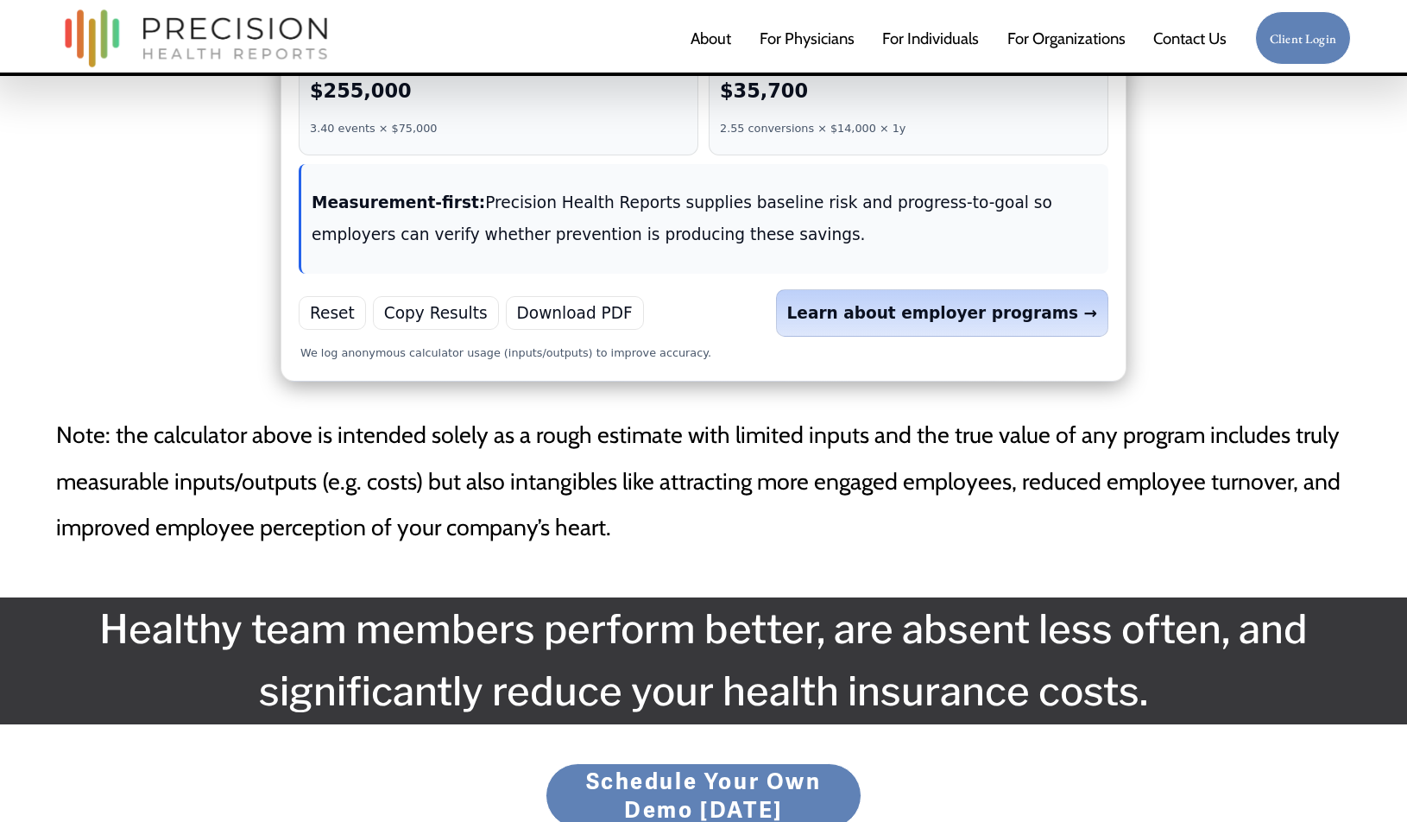
scroll to position [2181, 0]
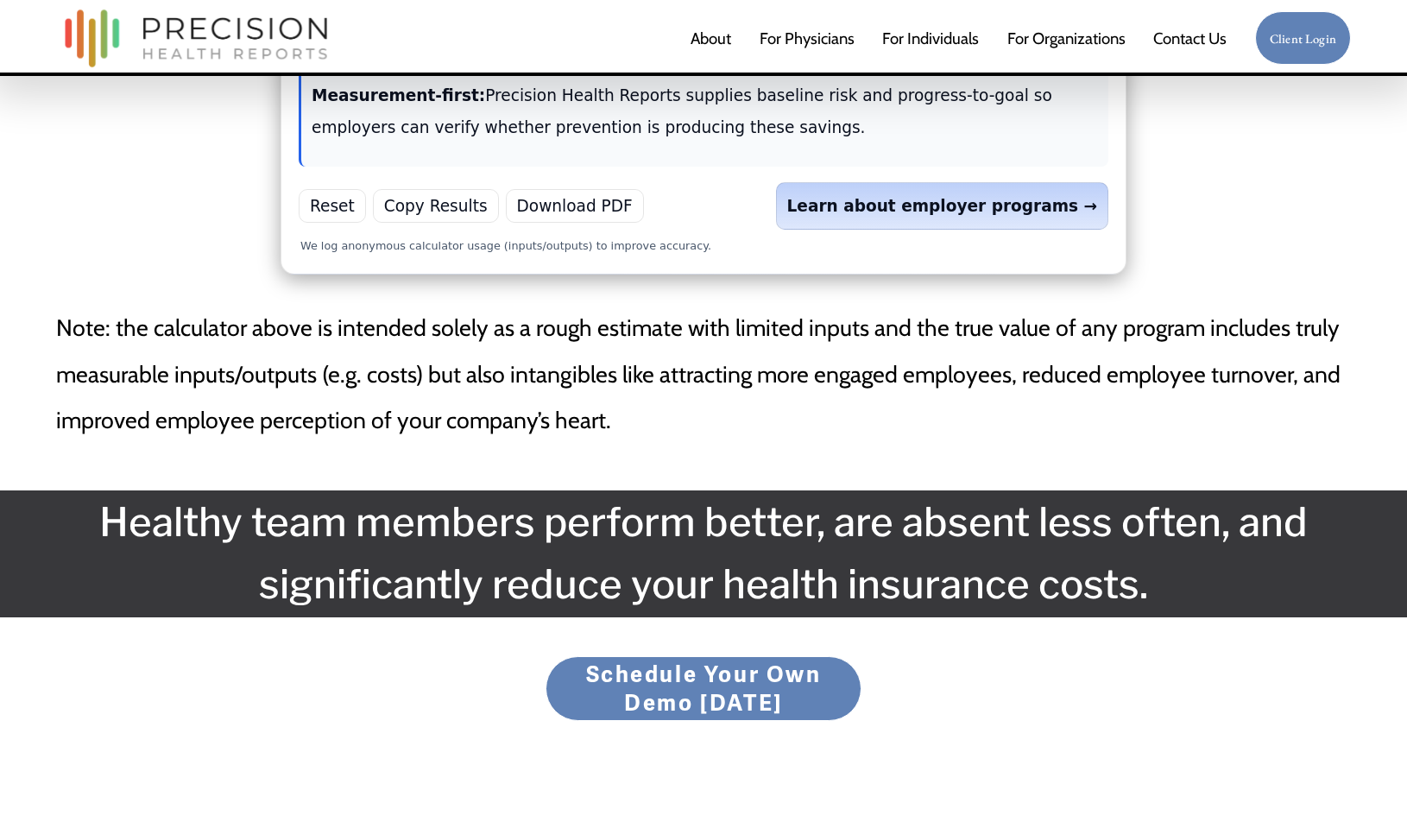
click at [410, 189] on button "Copy Results" at bounding box center [436, 206] width 126 height 34
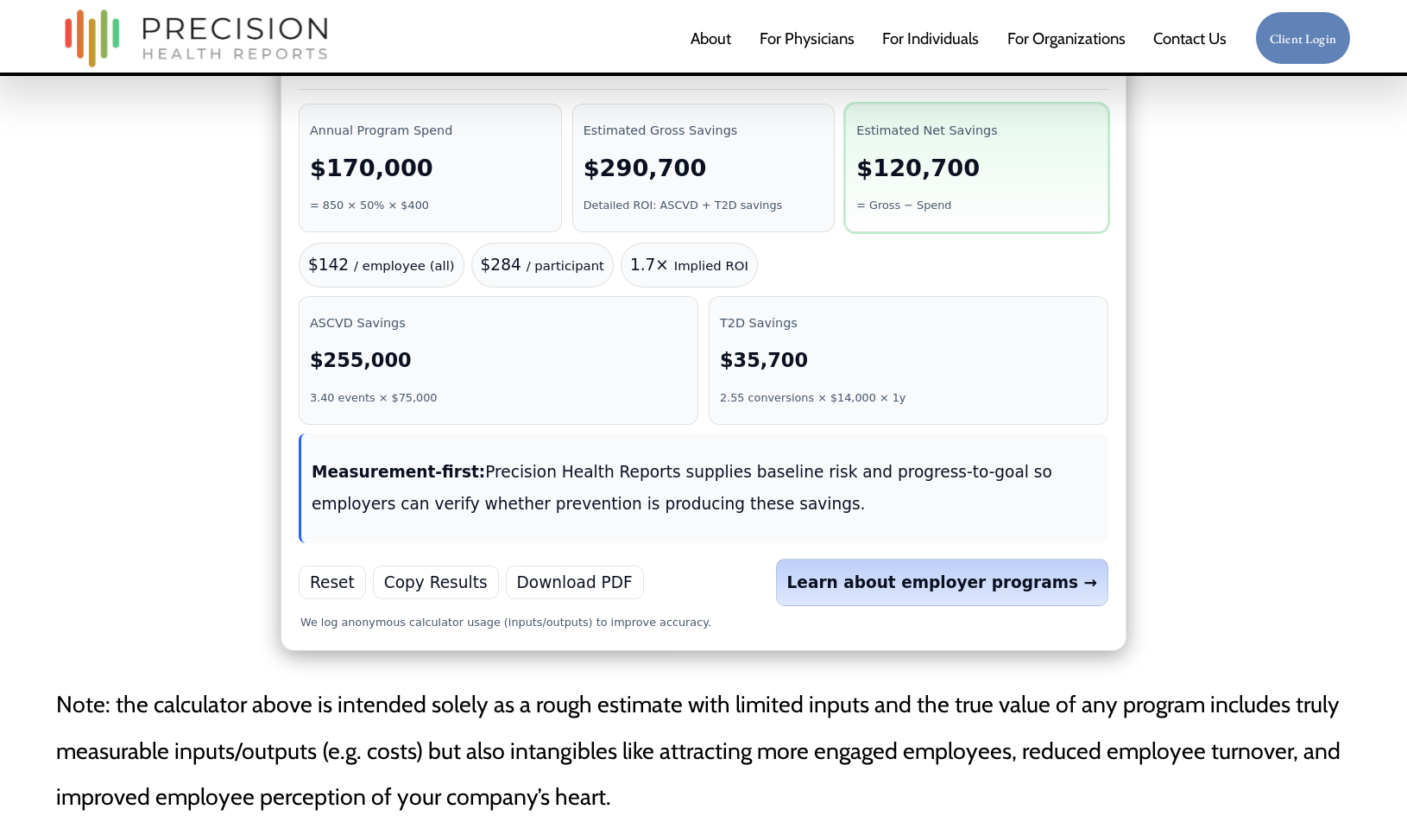
scroll to position [1810, 0]
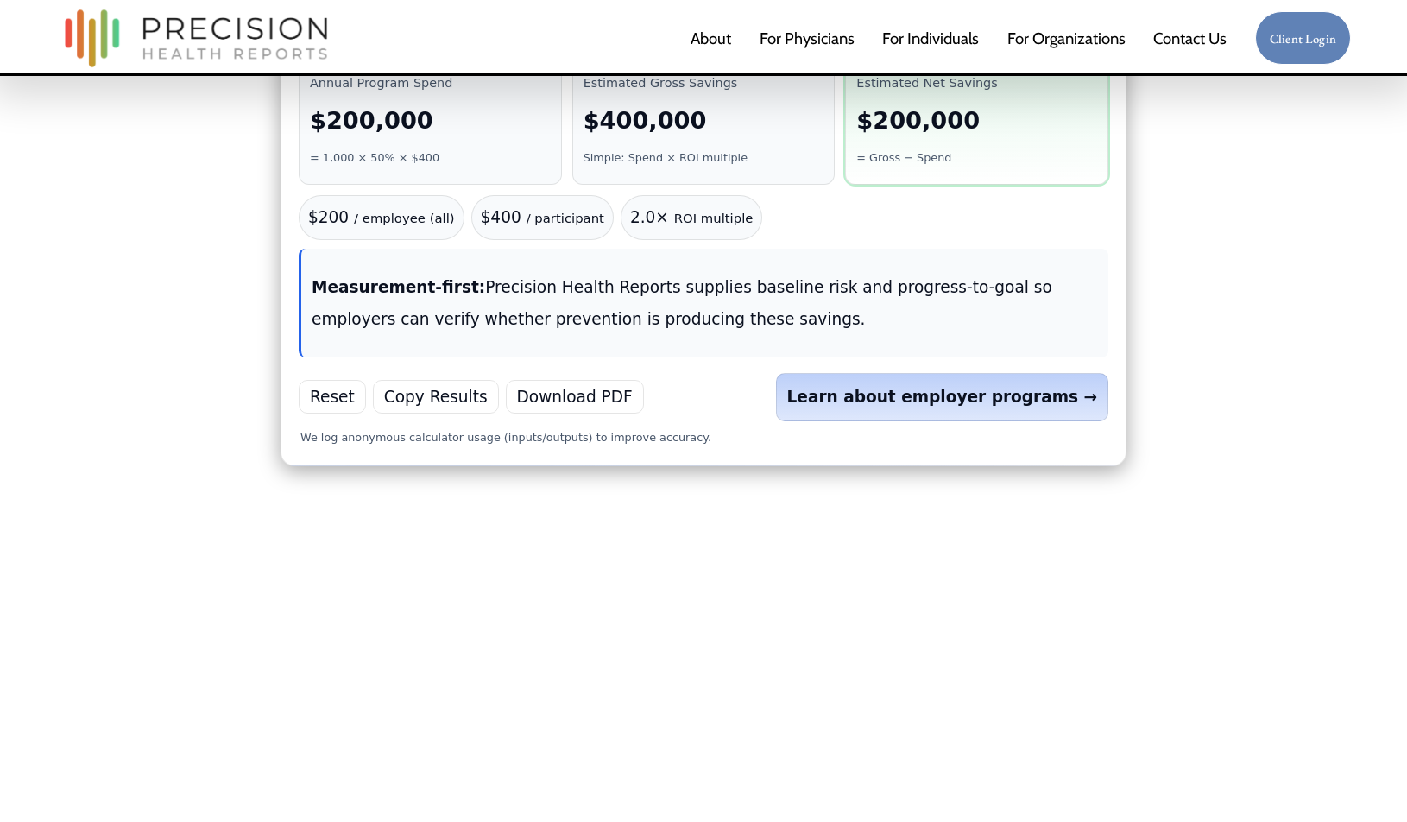
scroll to position [1036, 0]
click at [544, 379] on button "Download PDF" at bounding box center [575, 396] width 138 height 34
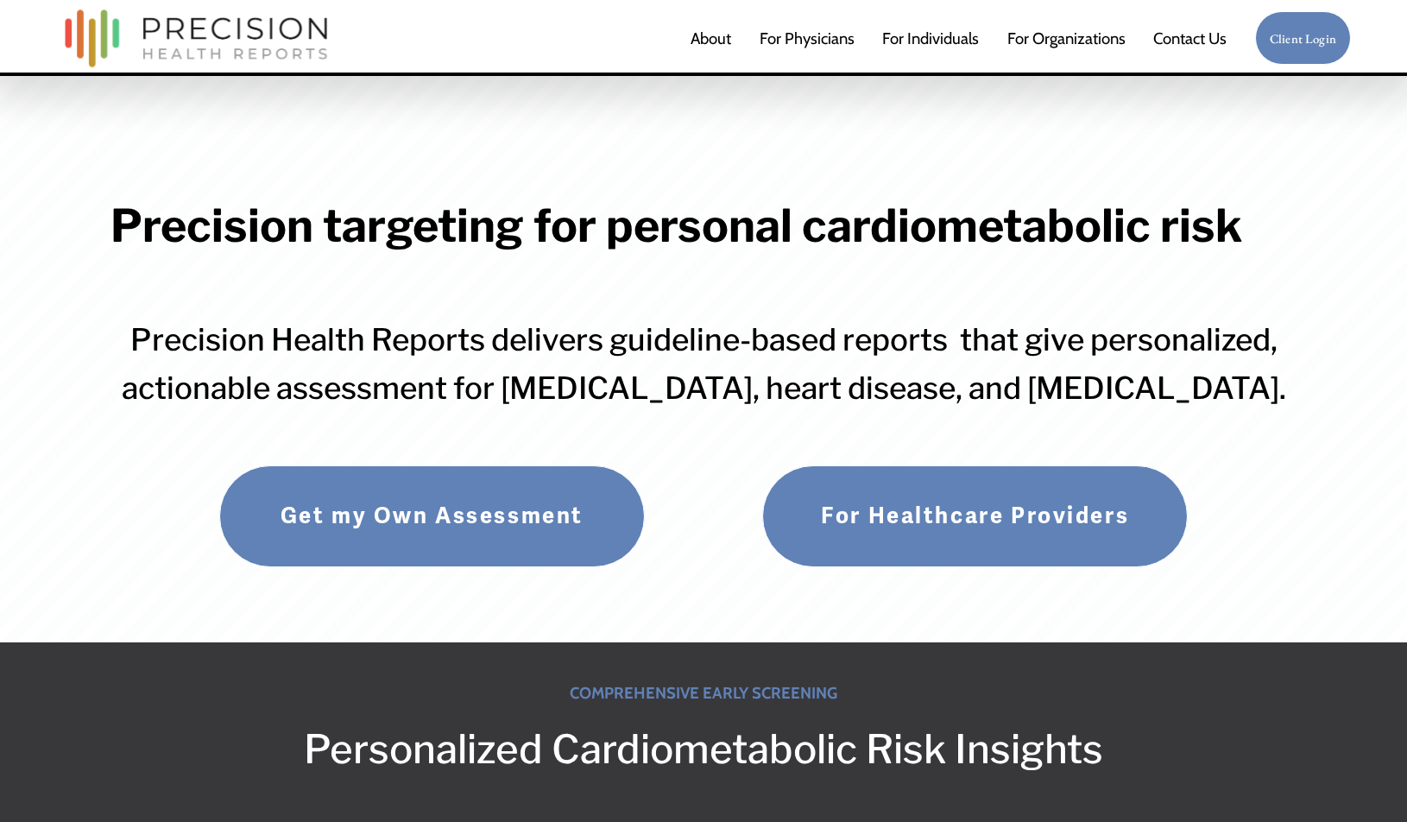
click at [0, 0] on span "For Employers" at bounding box center [0, 0] width 0 height 0
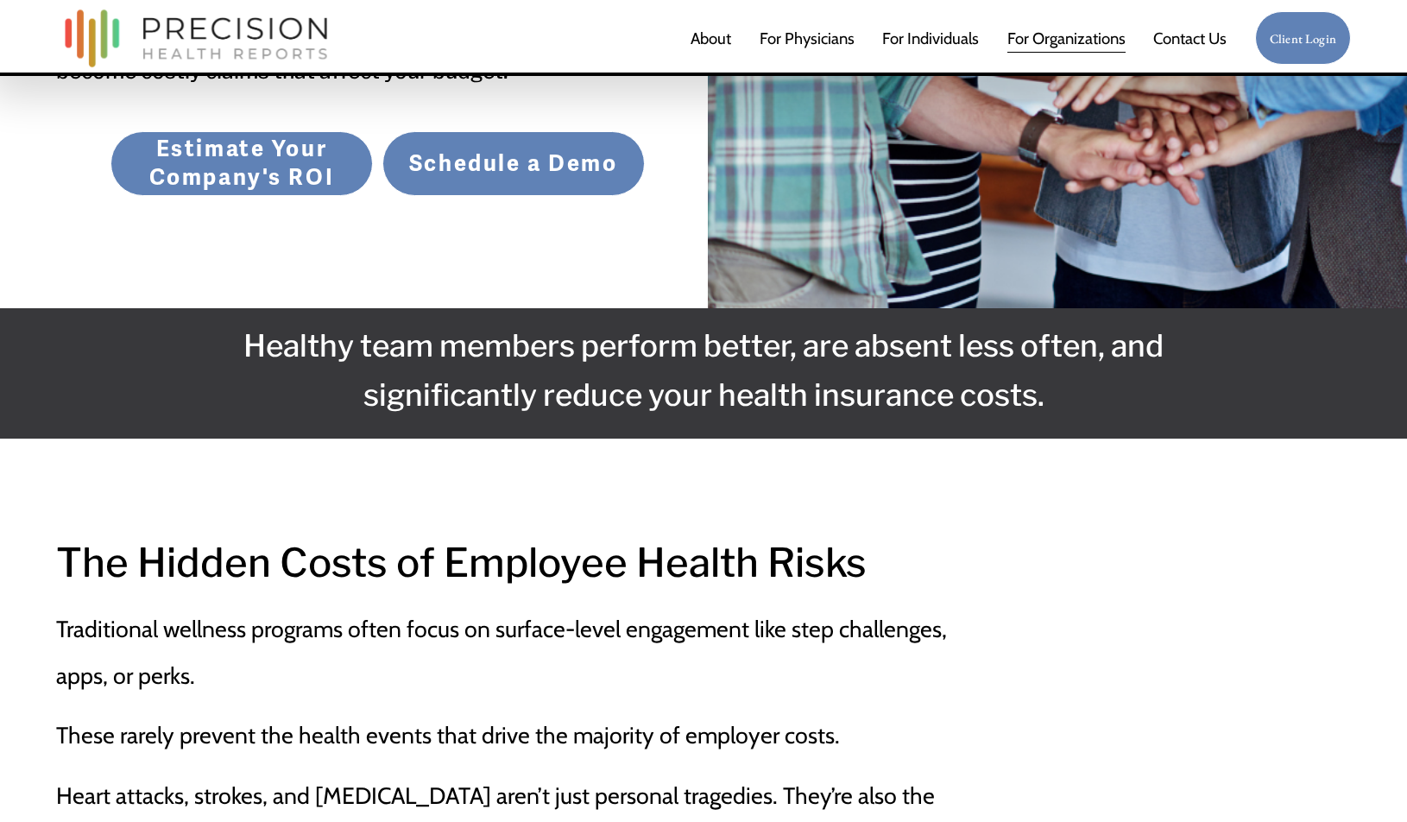
scroll to position [639, 0]
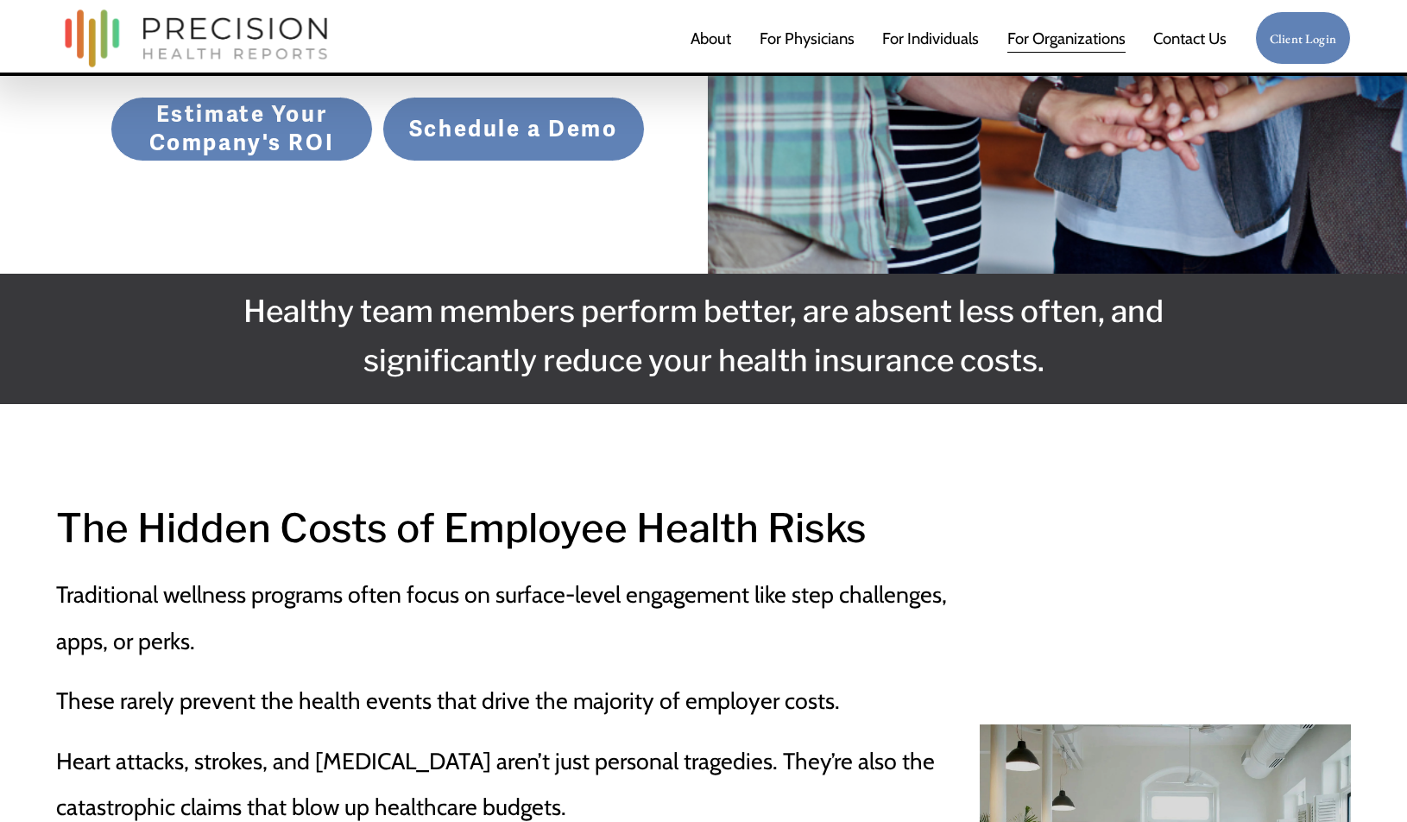
click at [251, 138] on link "Estimate Your Company's ROI" at bounding box center [241, 129] width 262 height 65
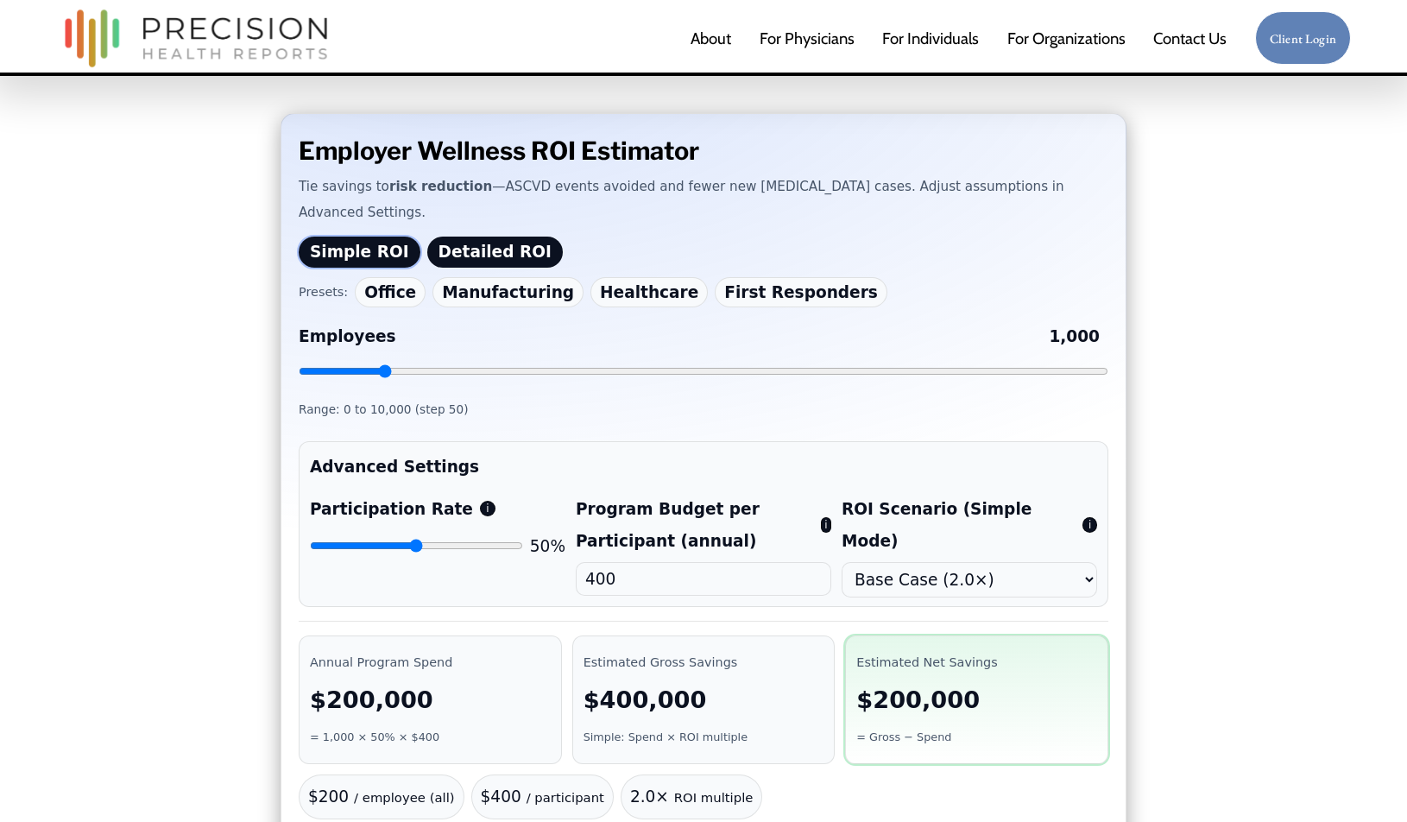
scroll to position [581, 0]
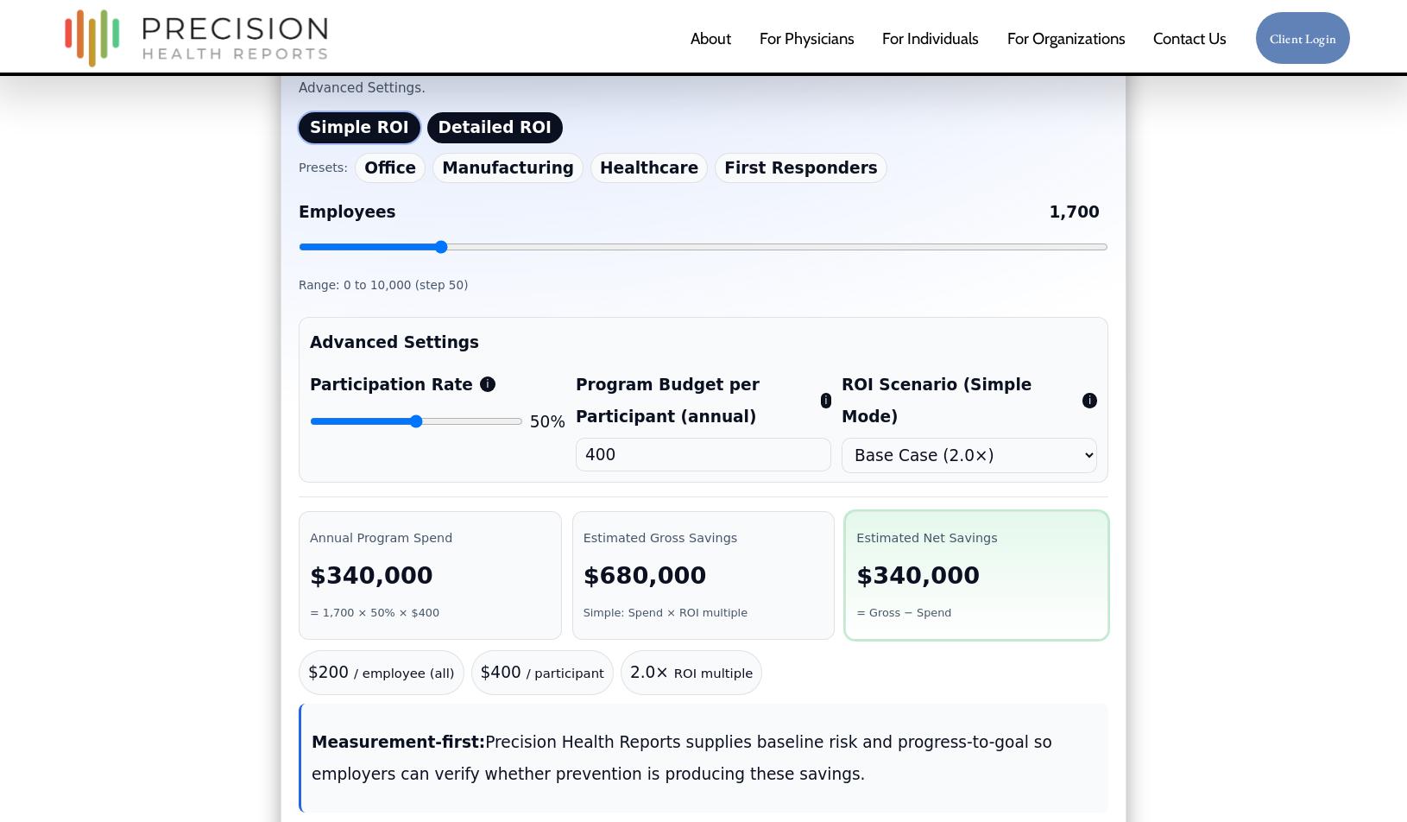
drag, startPoint x: 386, startPoint y: 214, endPoint x: 443, endPoint y: 223, distance: 57.6
type input "1700"
click at [442, 240] on input "Employees 1,700" at bounding box center [703, 247] width 809 height 14
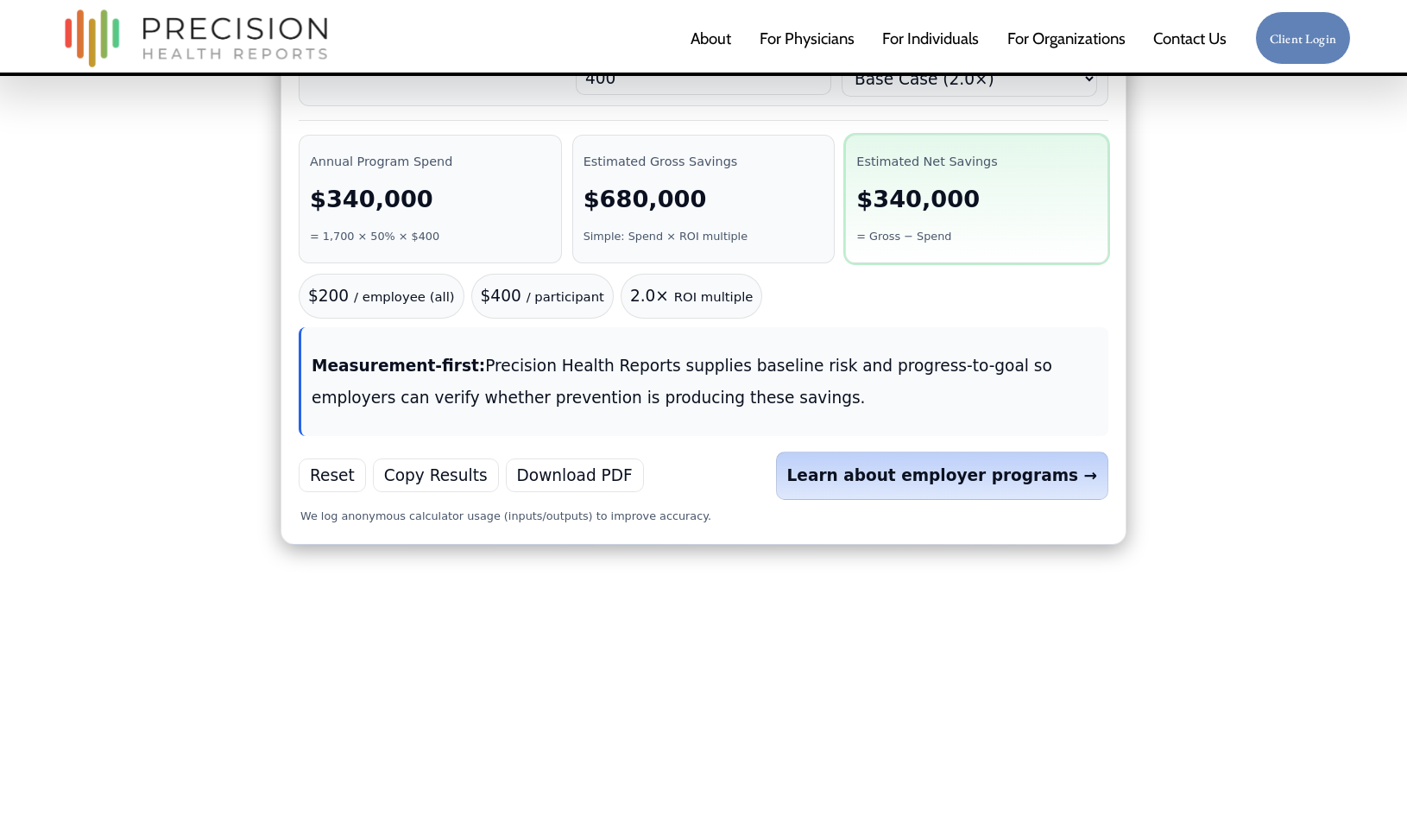
scroll to position [957, 0]
click at [518, 458] on button "Download PDF" at bounding box center [575, 475] width 138 height 34
click at [586, 458] on button "Download PDF" at bounding box center [575, 475] width 138 height 34
click at [575, 458] on button "Download PDF" at bounding box center [575, 475] width 138 height 34
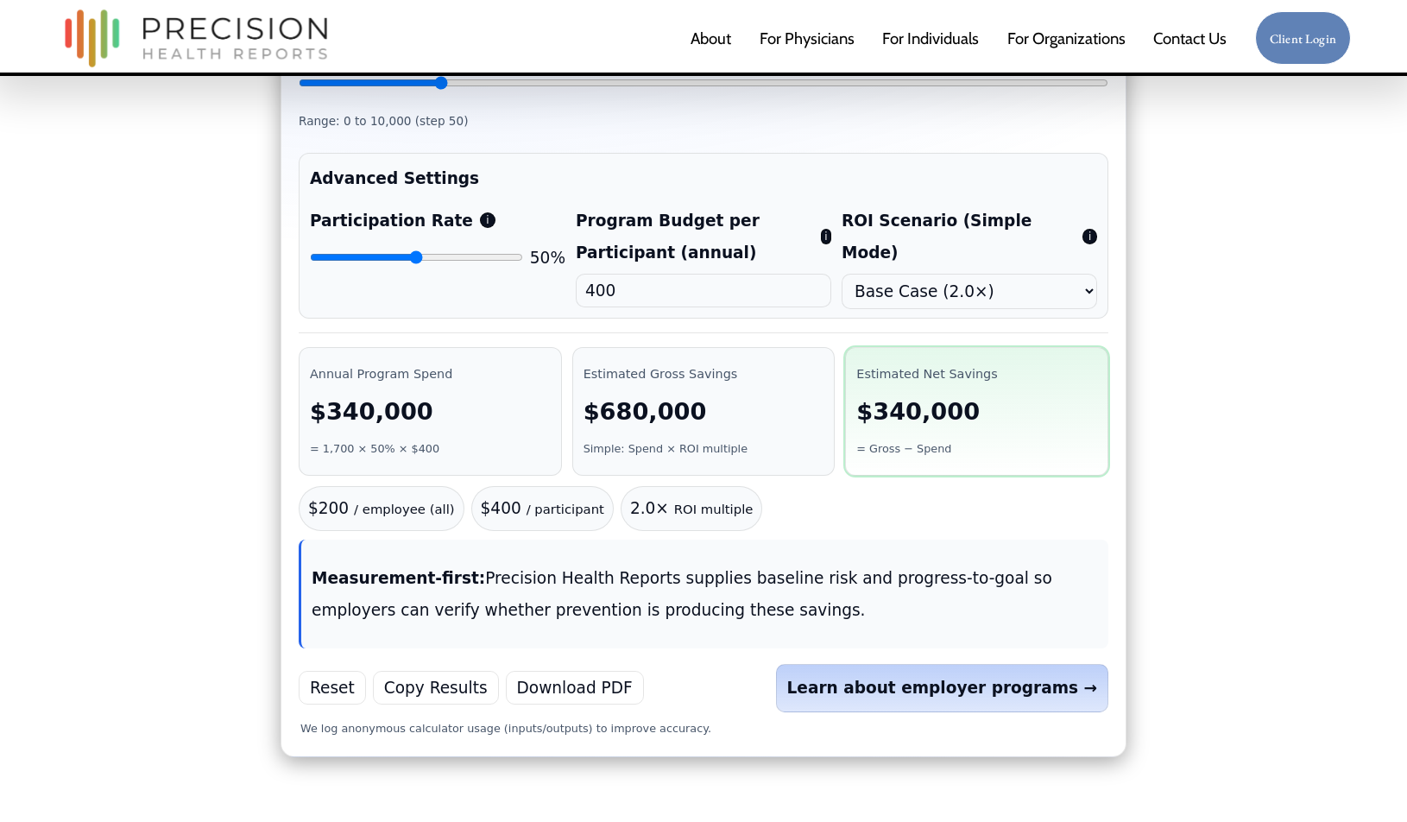
scroll to position [825, 0]
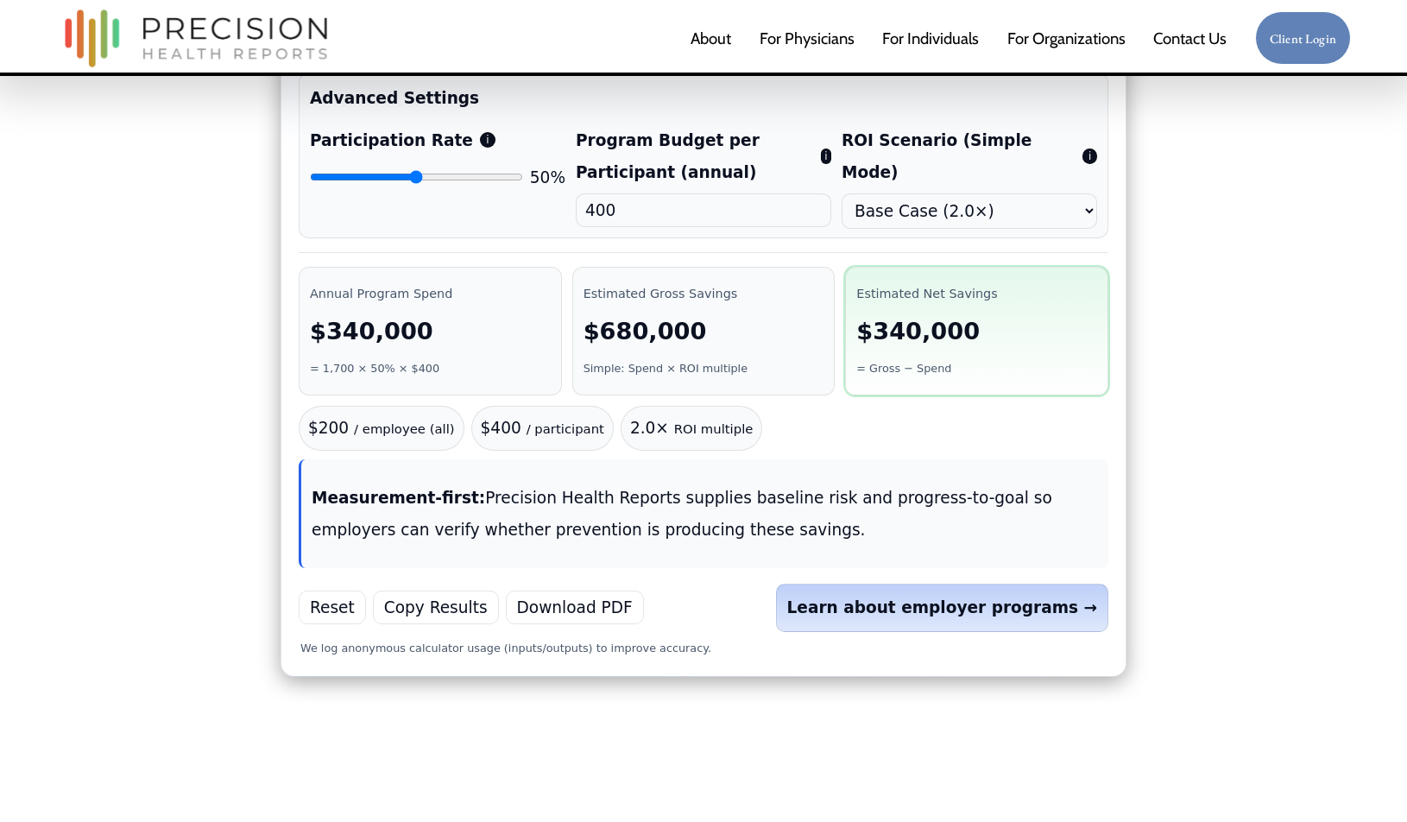
click at [560, 590] on button "Download PDF" at bounding box center [575, 607] width 138 height 34
click at [589, 590] on button "Download PDF" at bounding box center [575, 607] width 138 height 34
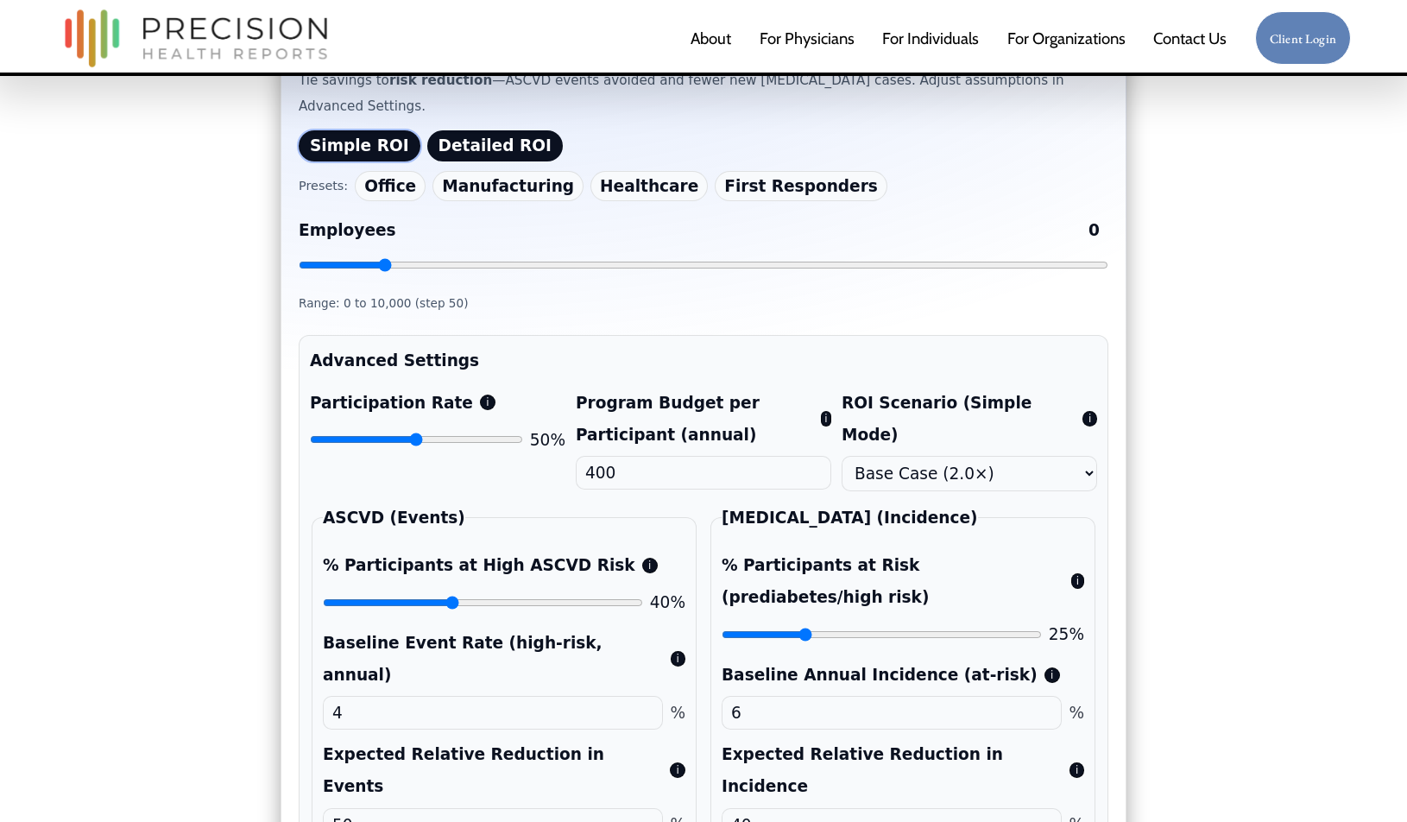
scroll to position [561, 0]
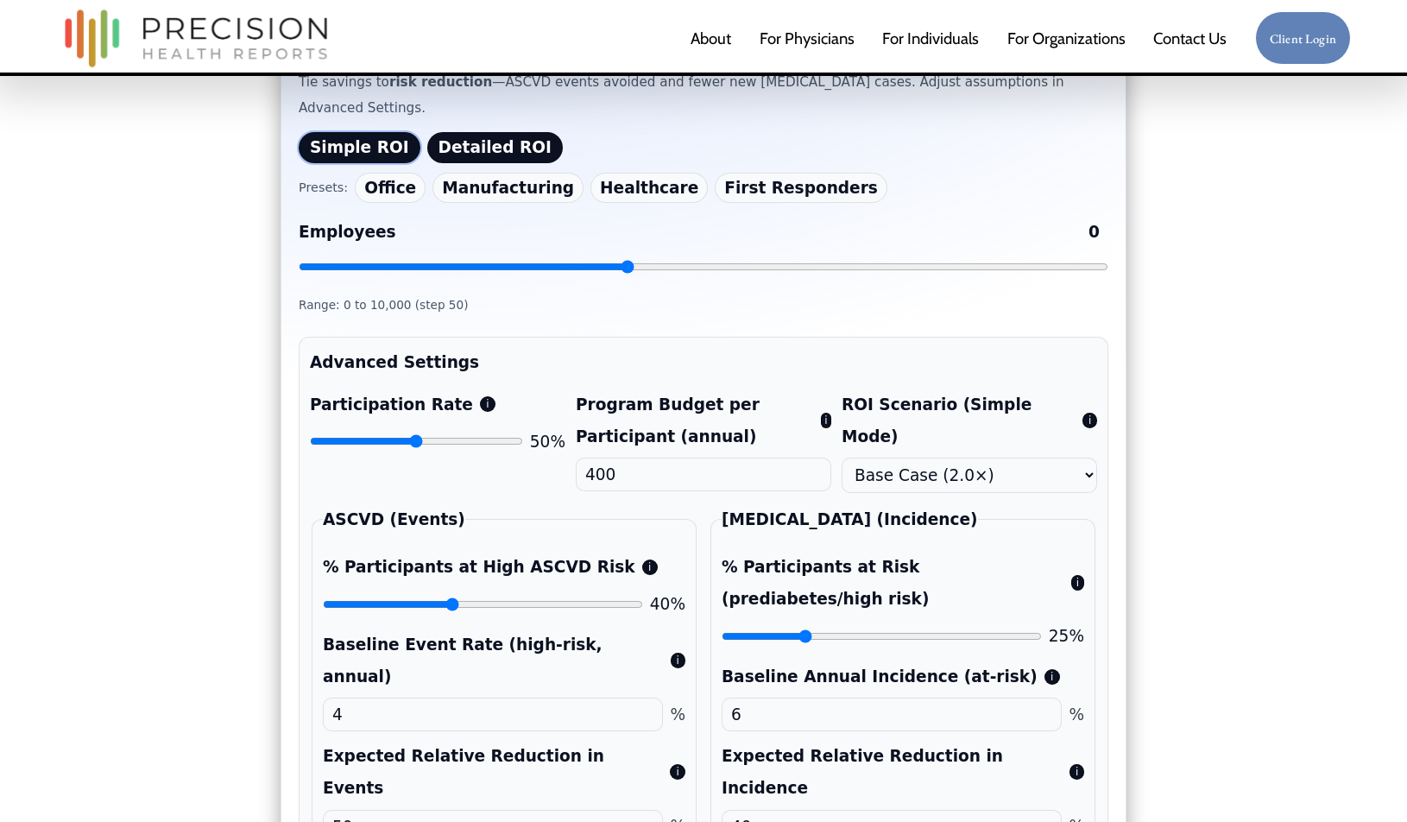
drag, startPoint x: 390, startPoint y: 240, endPoint x: 628, endPoint y: 242, distance: 238.2
type input "4050"
click at [628, 260] on input "Employees 0" at bounding box center [703, 267] width 809 height 14
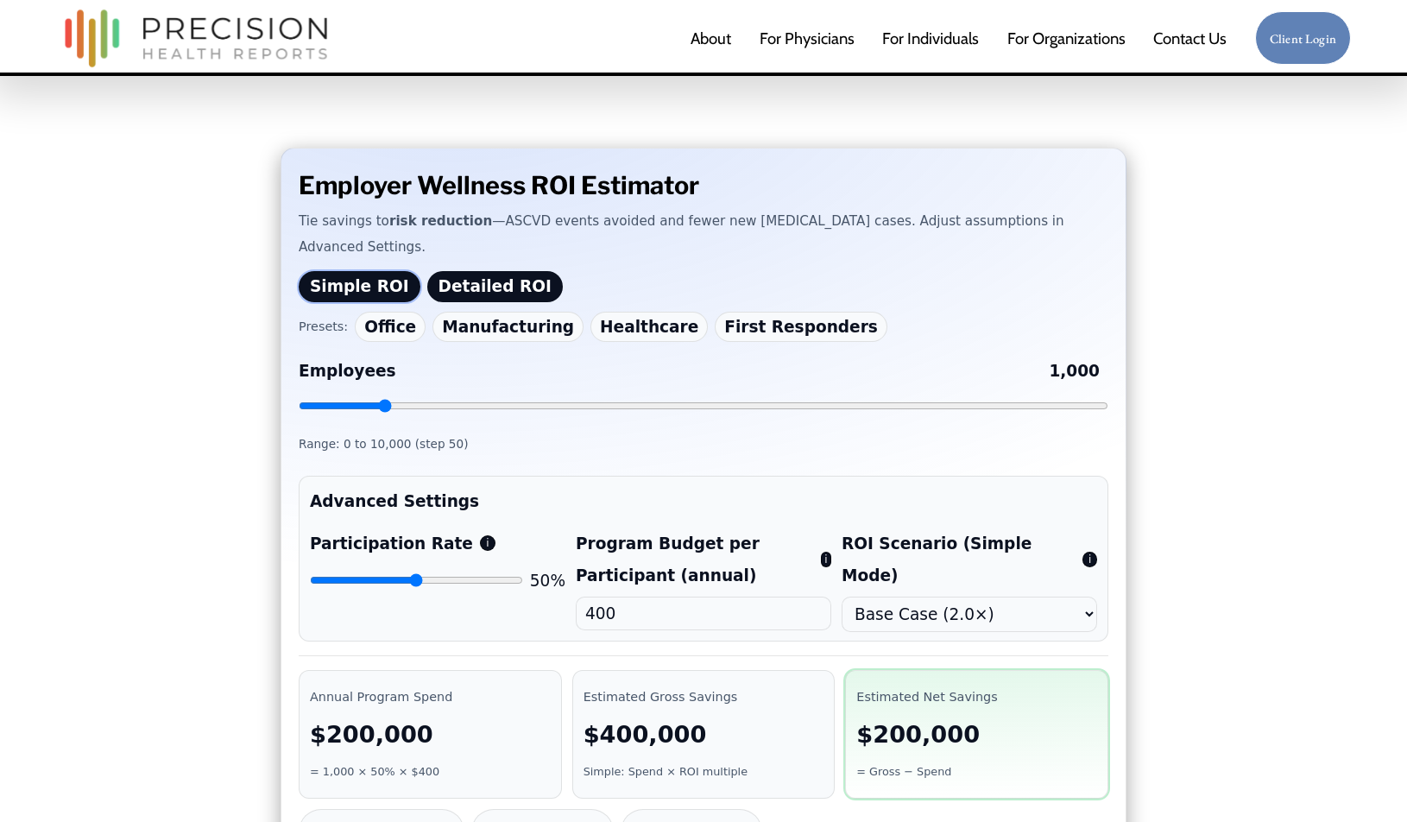
scroll to position [432, 0]
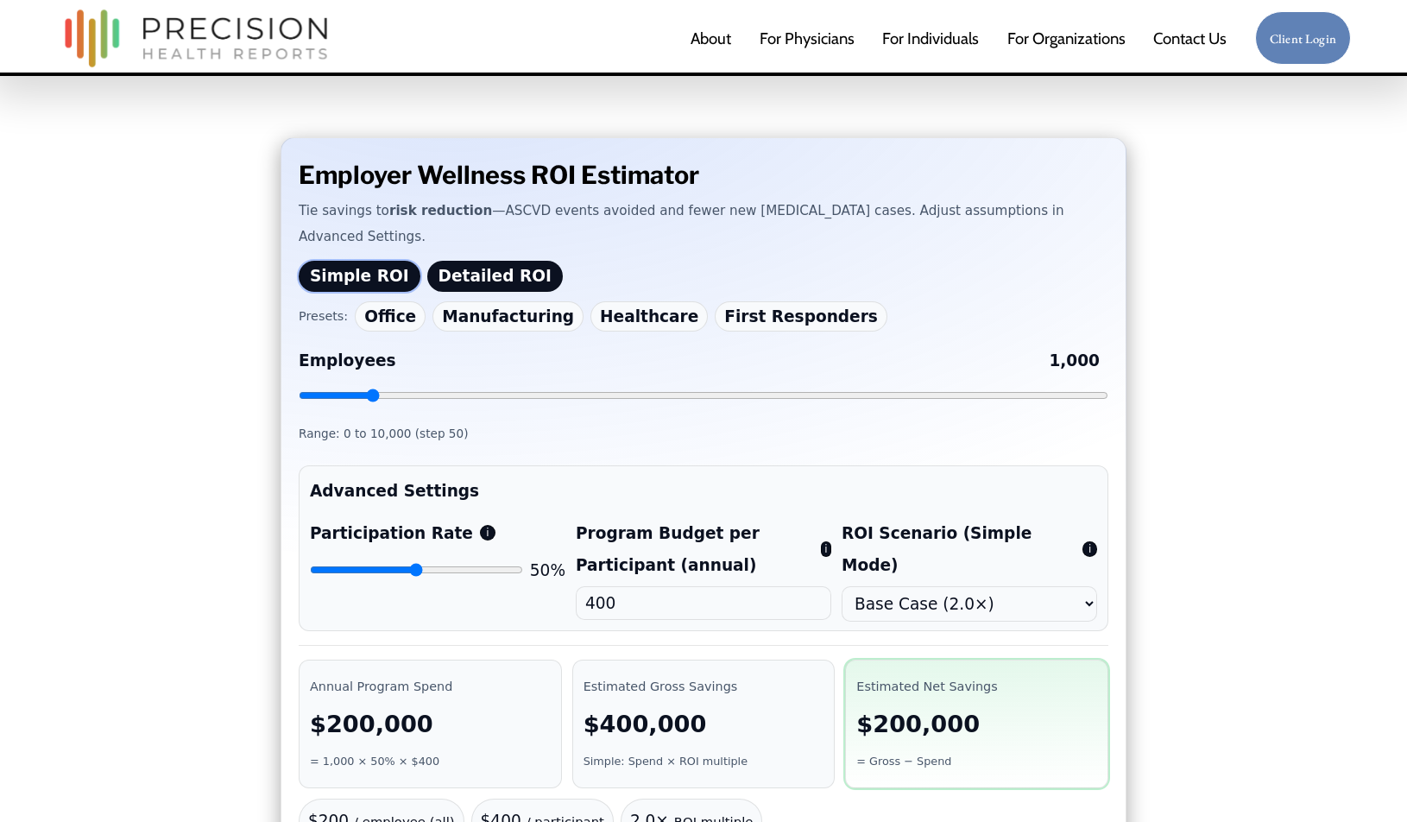
click at [375, 388] on input "Employees 1,000" at bounding box center [703, 395] width 809 height 14
drag, startPoint x: 378, startPoint y: 364, endPoint x: 671, endPoint y: 452, distance: 306.3
type input "1100"
click at [393, 388] on input "Employees 1,100" at bounding box center [703, 395] width 809 height 14
select select "1.5"
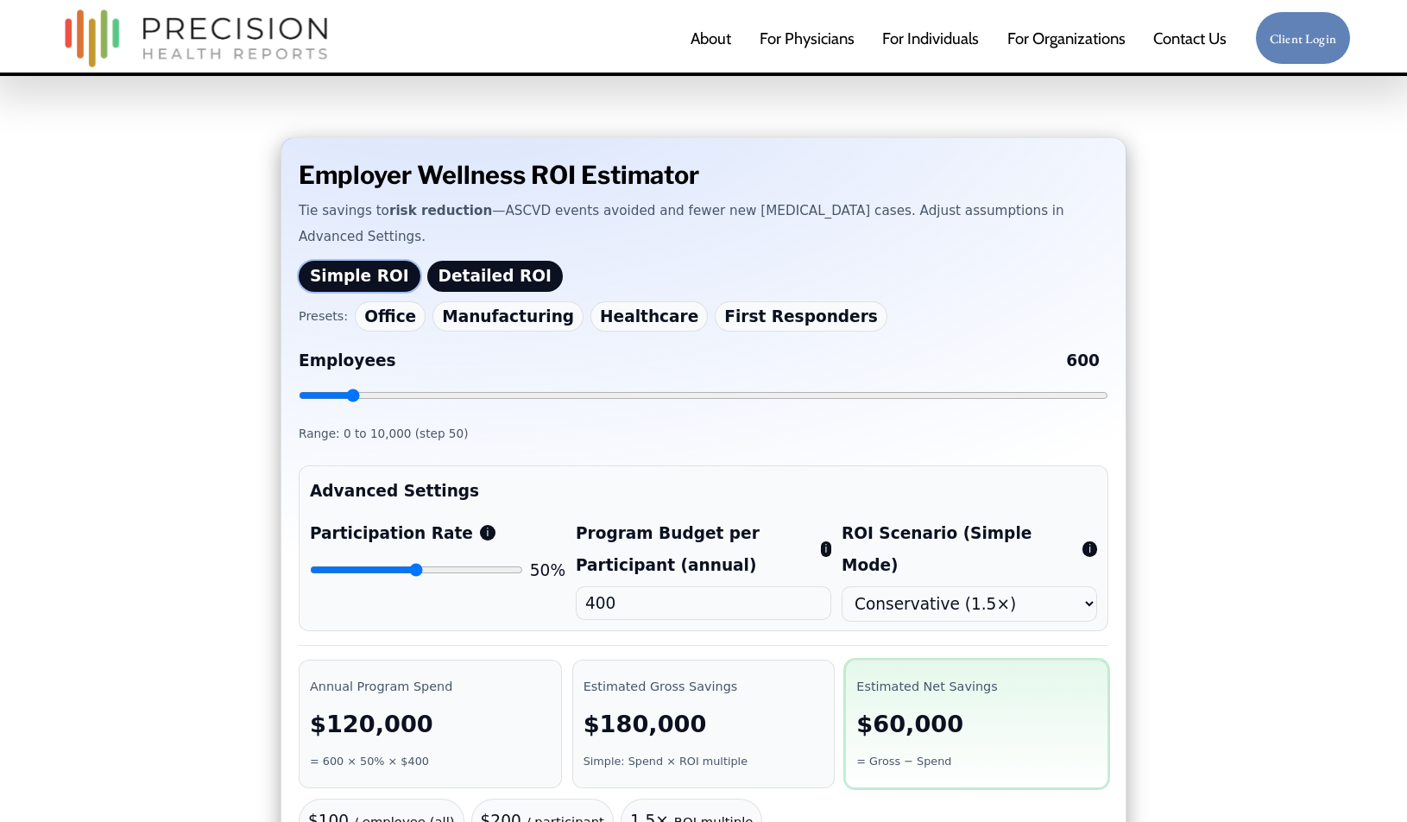
drag, startPoint x: 387, startPoint y: 364, endPoint x: 353, endPoint y: 367, distance: 33.8
click at [353, 388] on input "Employees 600" at bounding box center [703, 395] width 809 height 14
click at [474, 261] on button "Detailed ROI" at bounding box center [494, 277] width 135 height 32
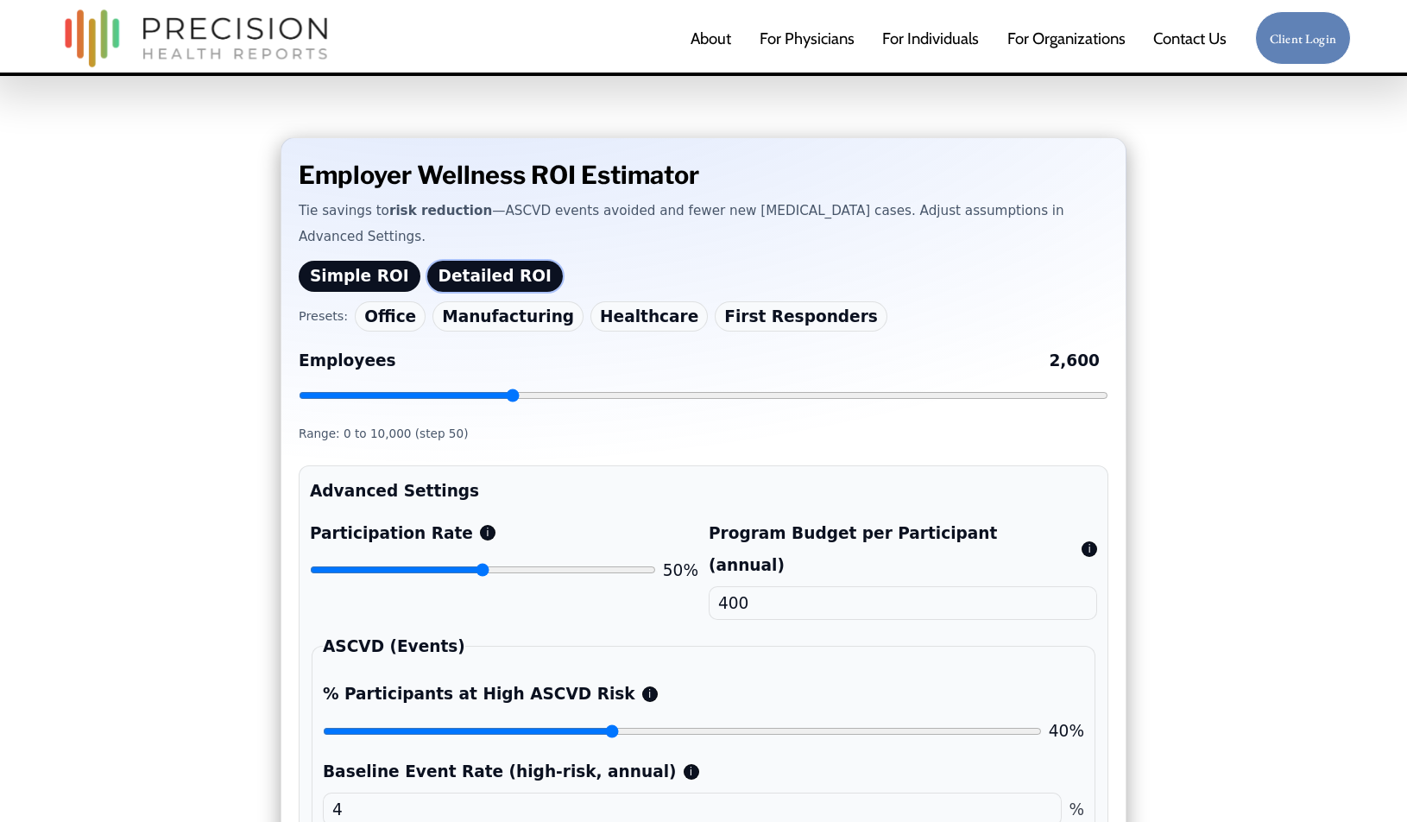
drag, startPoint x: 357, startPoint y: 372, endPoint x: 512, endPoint y: 383, distance: 154.9
type input "2600"
click at [512, 383] on div "Employees 2,600 Range: 0 to 10,000 (step 50)" at bounding box center [703, 395] width 809 height 108
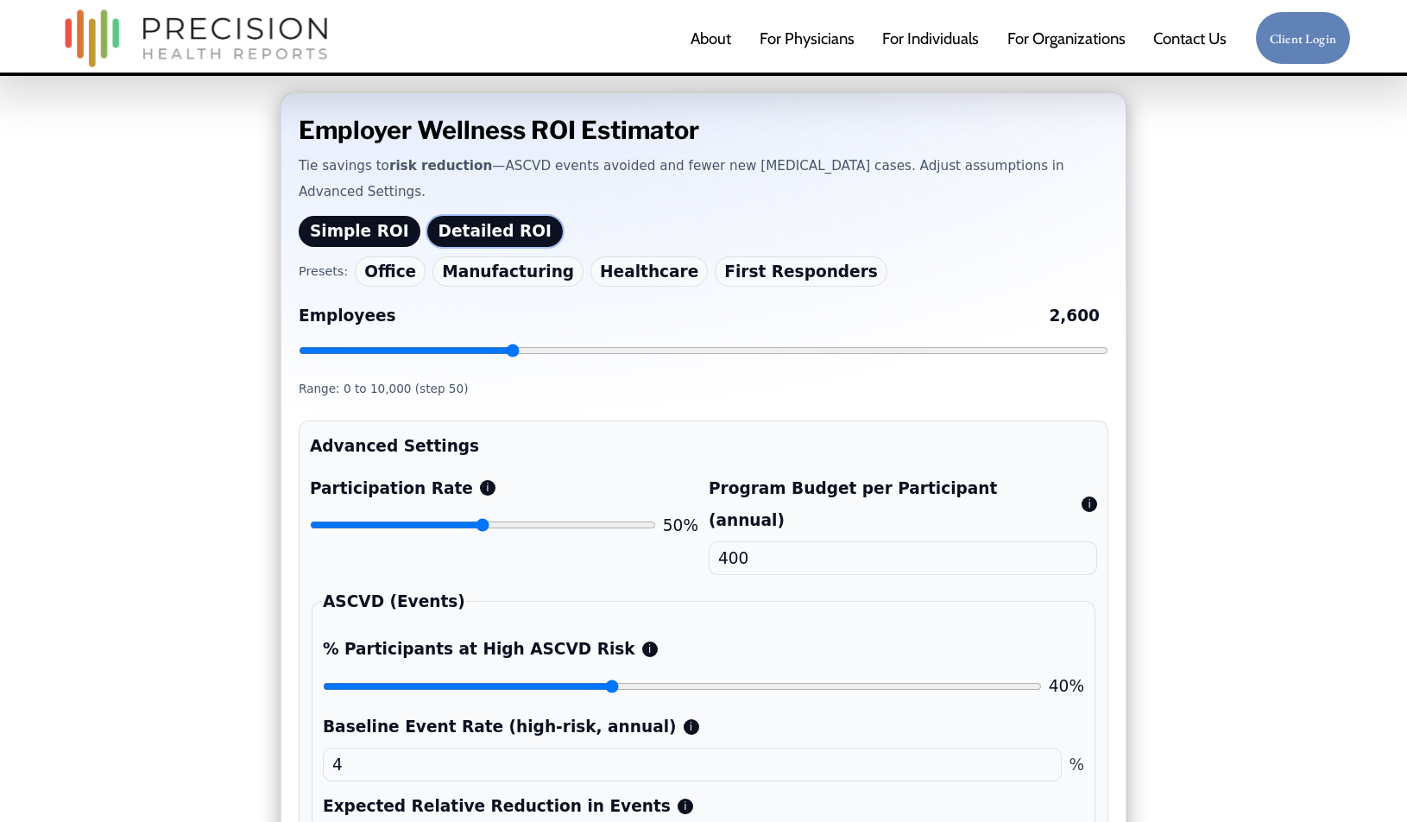
scroll to position [475, 0]
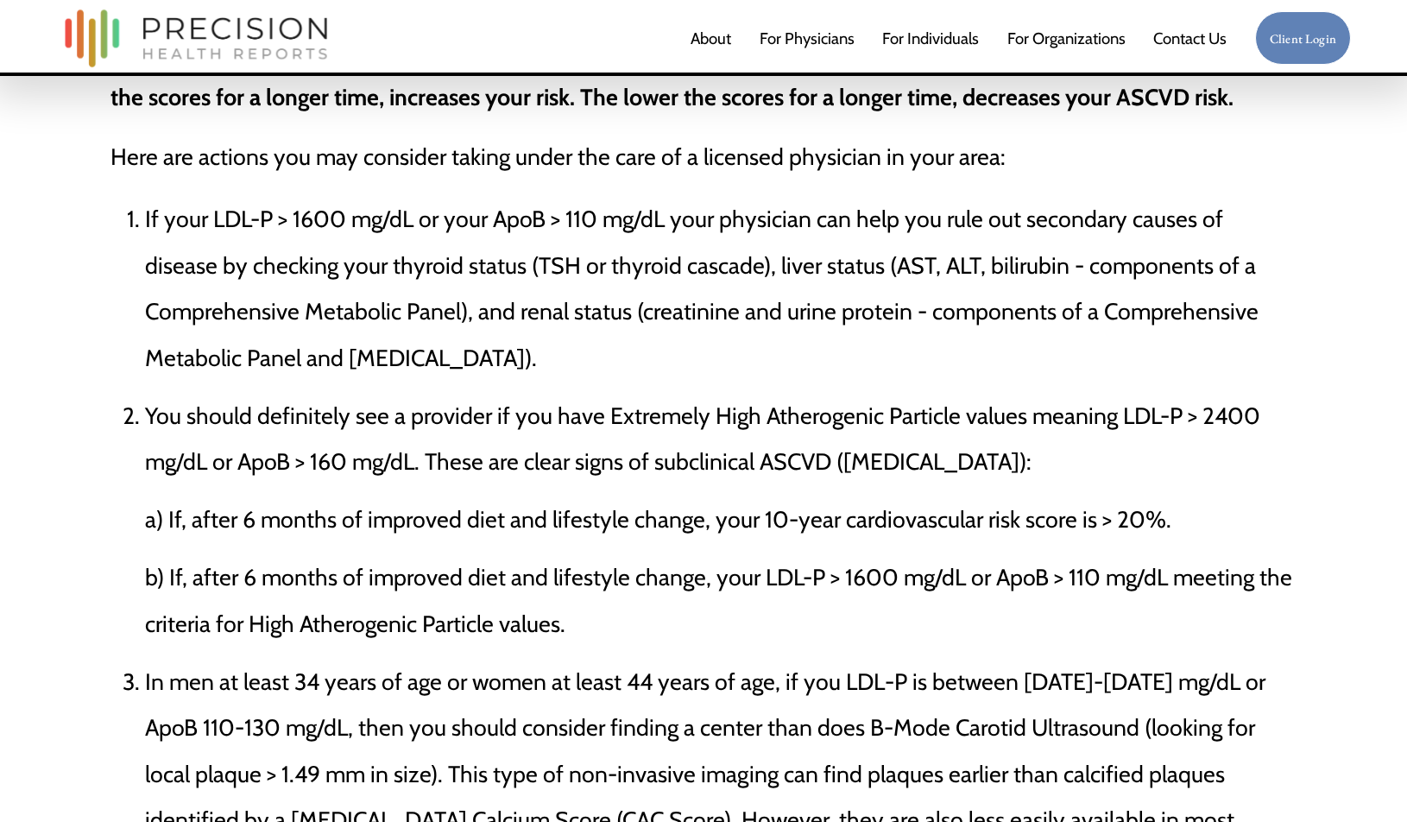
scroll to position [4363, 0]
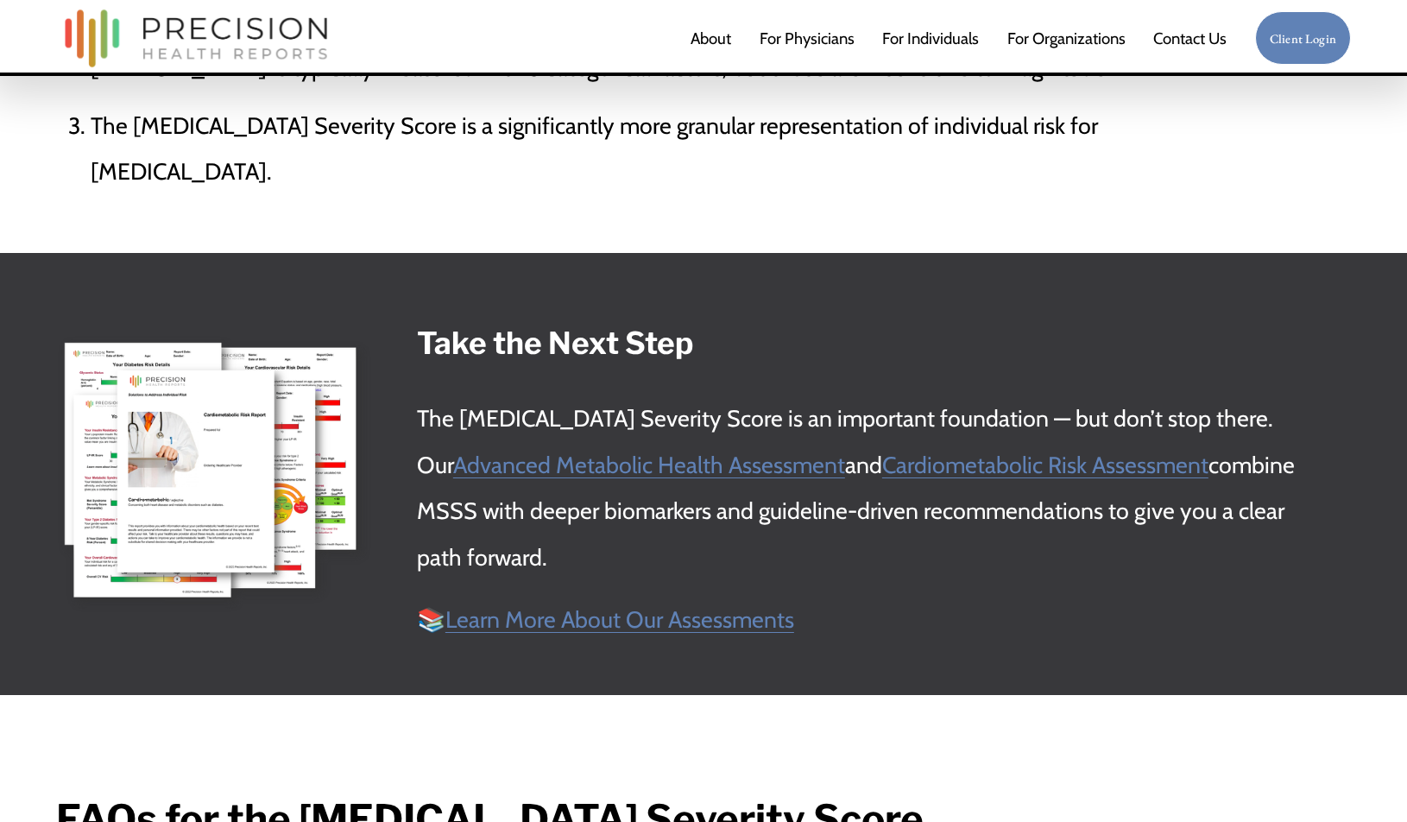
scroll to position [5909, 0]
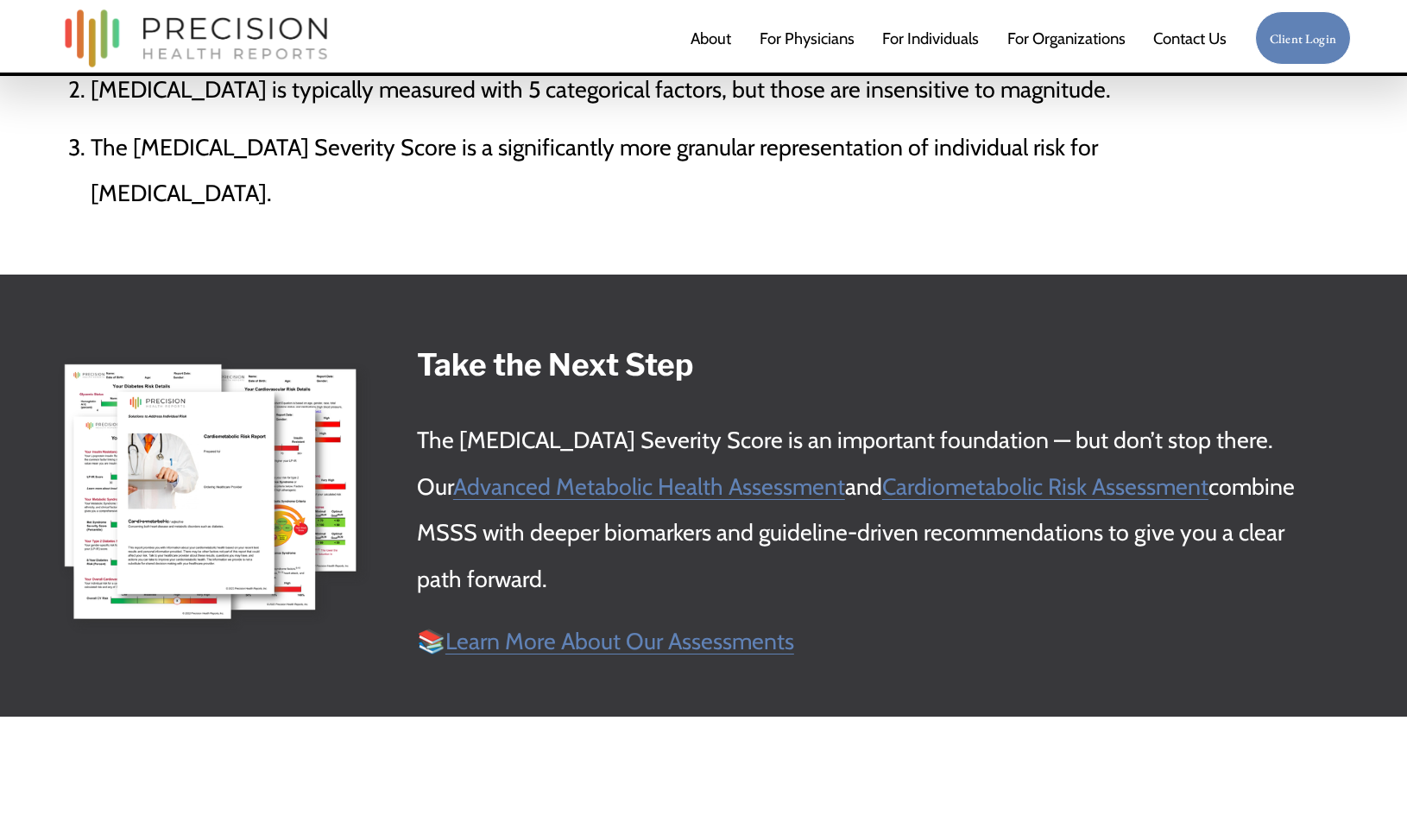
drag, startPoint x: 438, startPoint y: 347, endPoint x: 406, endPoint y: 351, distance: 33.1
click at [438, 347] on strong "Take the Next Step" at bounding box center [555, 364] width 276 height 37
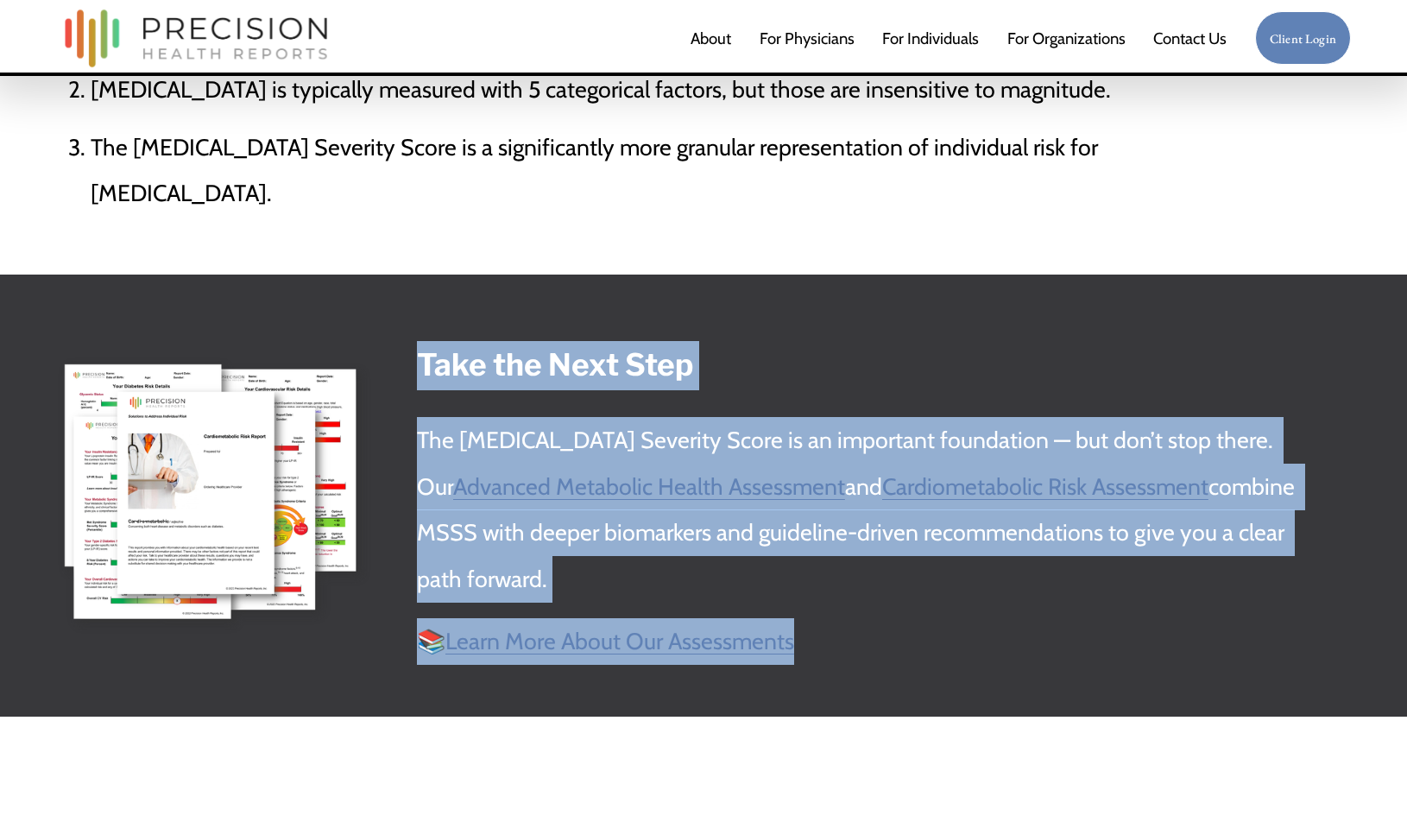
drag, startPoint x: 447, startPoint y: 354, endPoint x: 859, endPoint y: 615, distance: 488.4
click at [859, 615] on div "Take the Next Step The Metabolic Syndrome Severity Score is an important founda…" at bounding box center [866, 503] width 968 height 324
copy div "Take the Next Step The Metabolic Syndrome Severity Score is an important founda…"
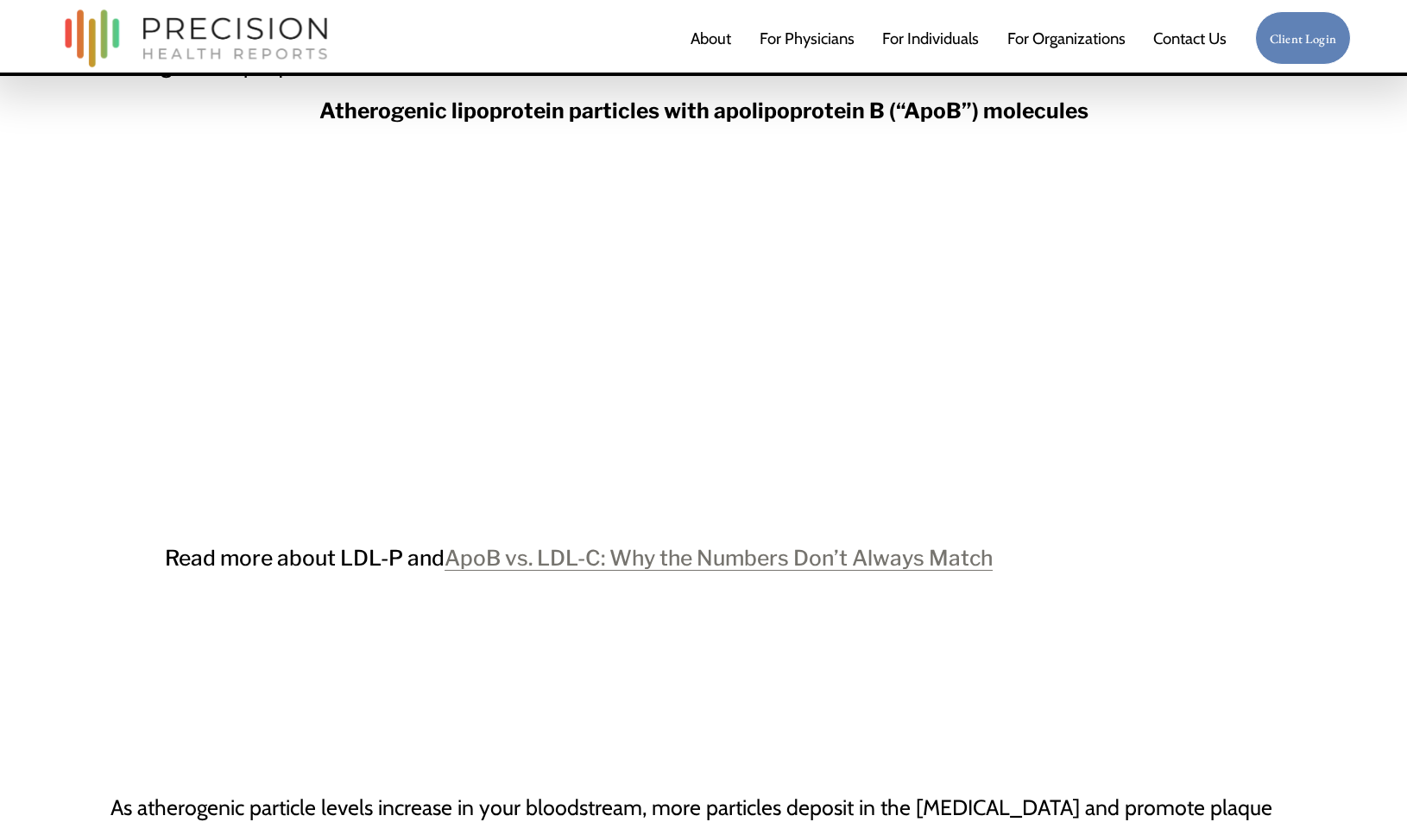
scroll to position [2656, 0]
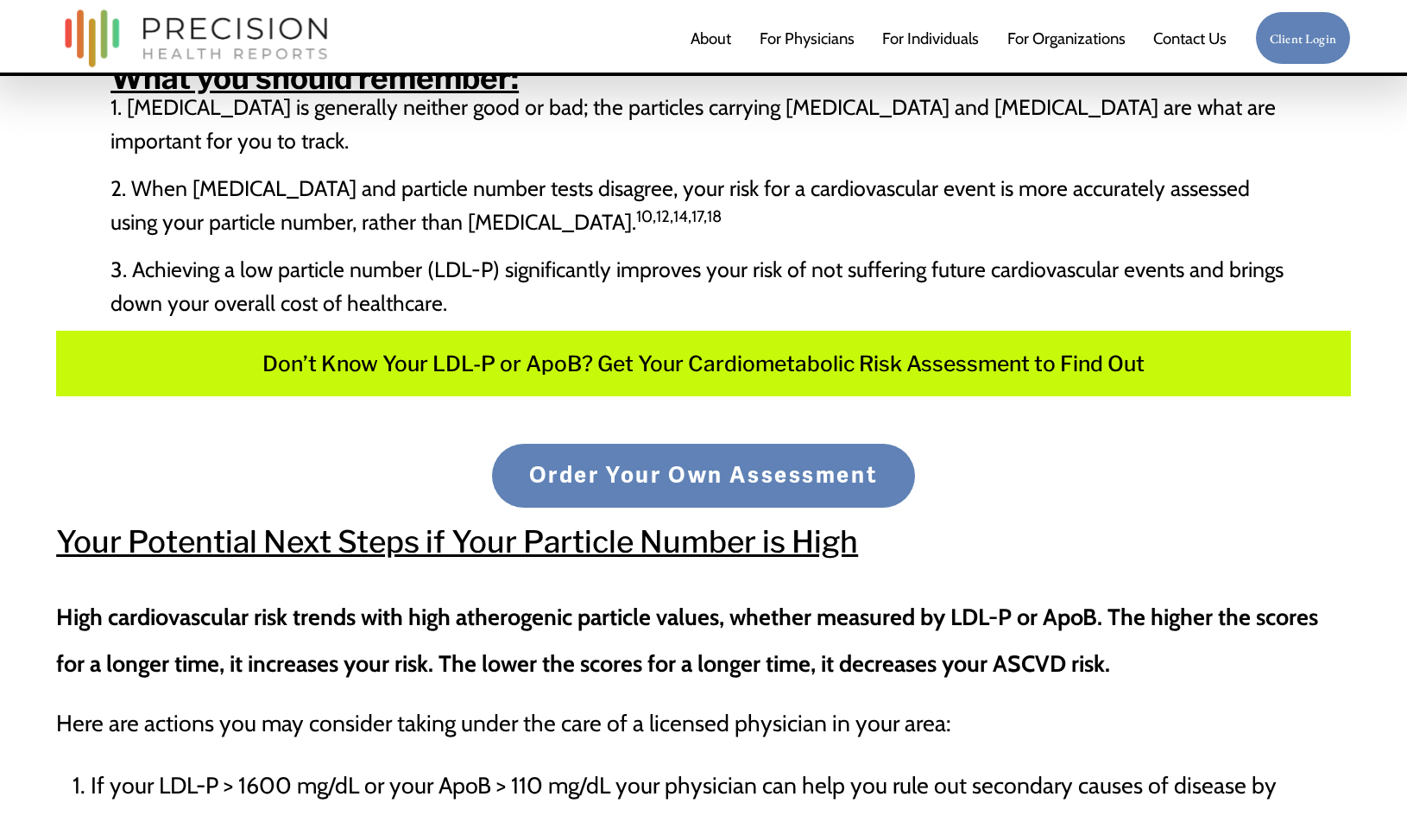
scroll to position [4664, 0]
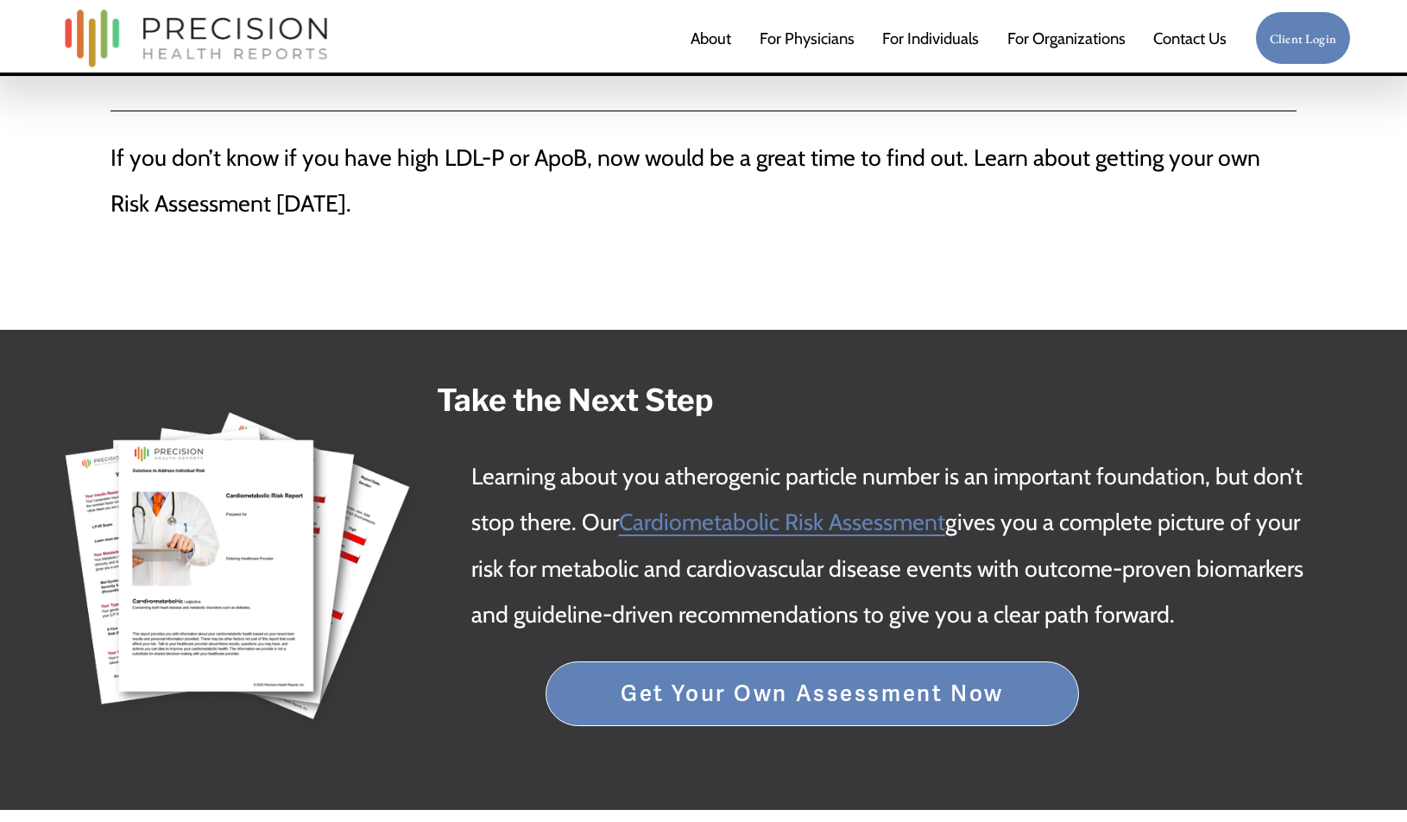
scroll to position [5261, 0]
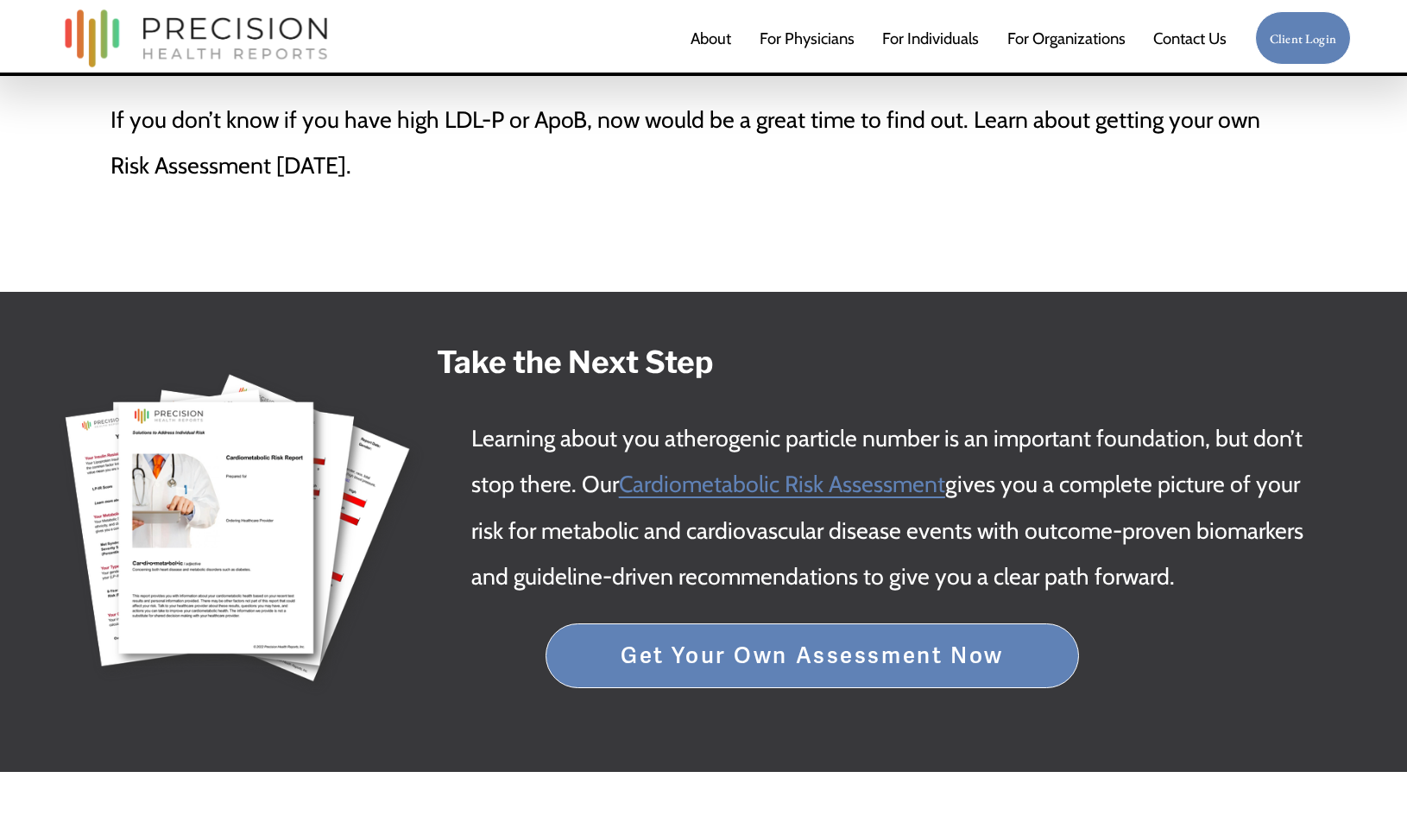
click at [493, 338] on h3 "Take the Next Step" at bounding box center [894, 362] width 914 height 49
click at [445, 343] on strong "Take the Next Step" at bounding box center [575, 361] width 276 height 37
click at [482, 415] on p "Learning about you atherogenic particle number is an important foundation, but …" at bounding box center [893, 507] width 845 height 185
drag, startPoint x: 444, startPoint y: 289, endPoint x: 1191, endPoint y: 514, distance: 780.5
click at [1191, 513] on div "Take the Next Step Learning about you atherogenic particle number is an importa…" at bounding box center [894, 468] width 914 height 261
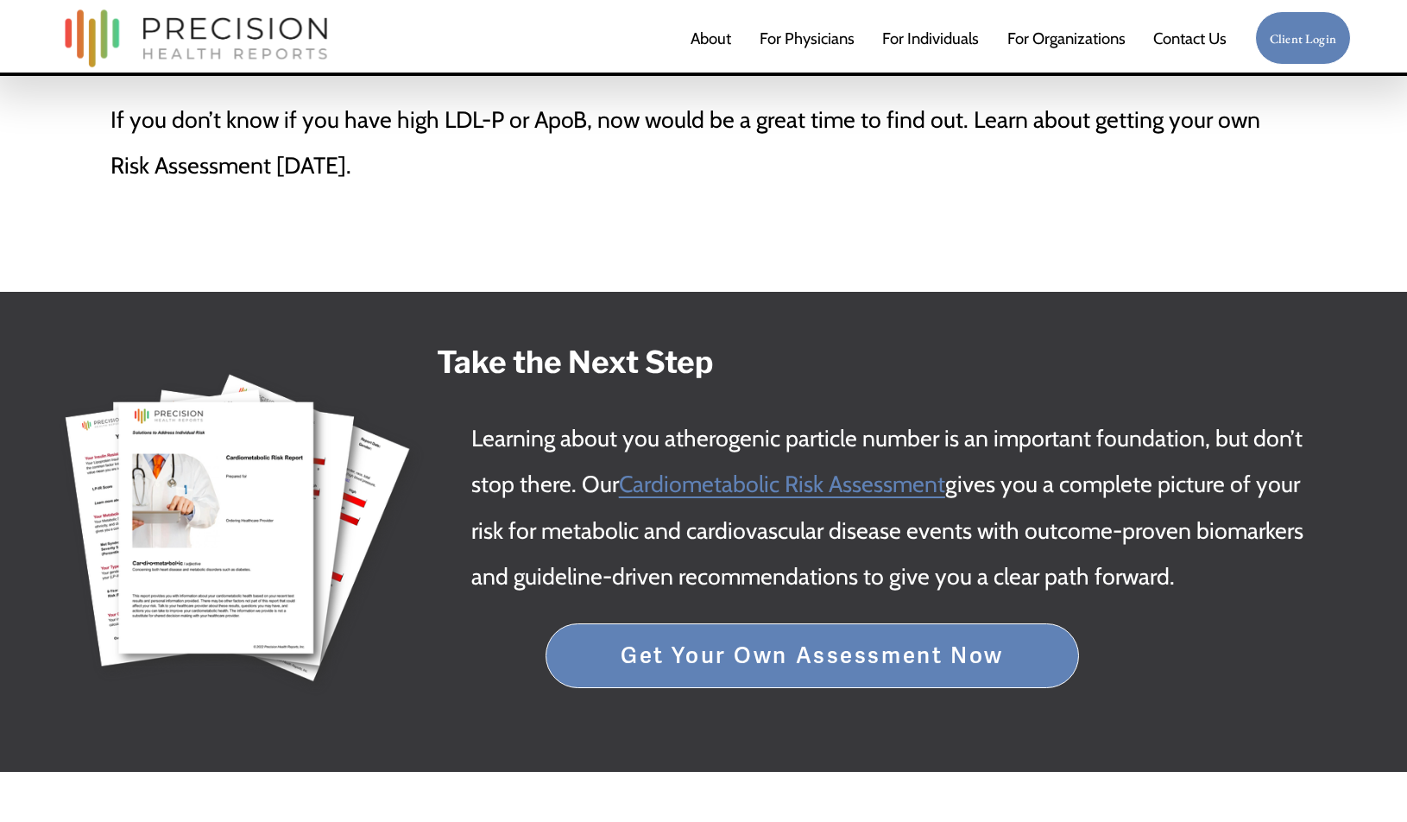
copy div "Take the Next Step Learning about you atherogenic particle number is an importa…"
